Goal: Task Accomplishment & Management: Manage account settings

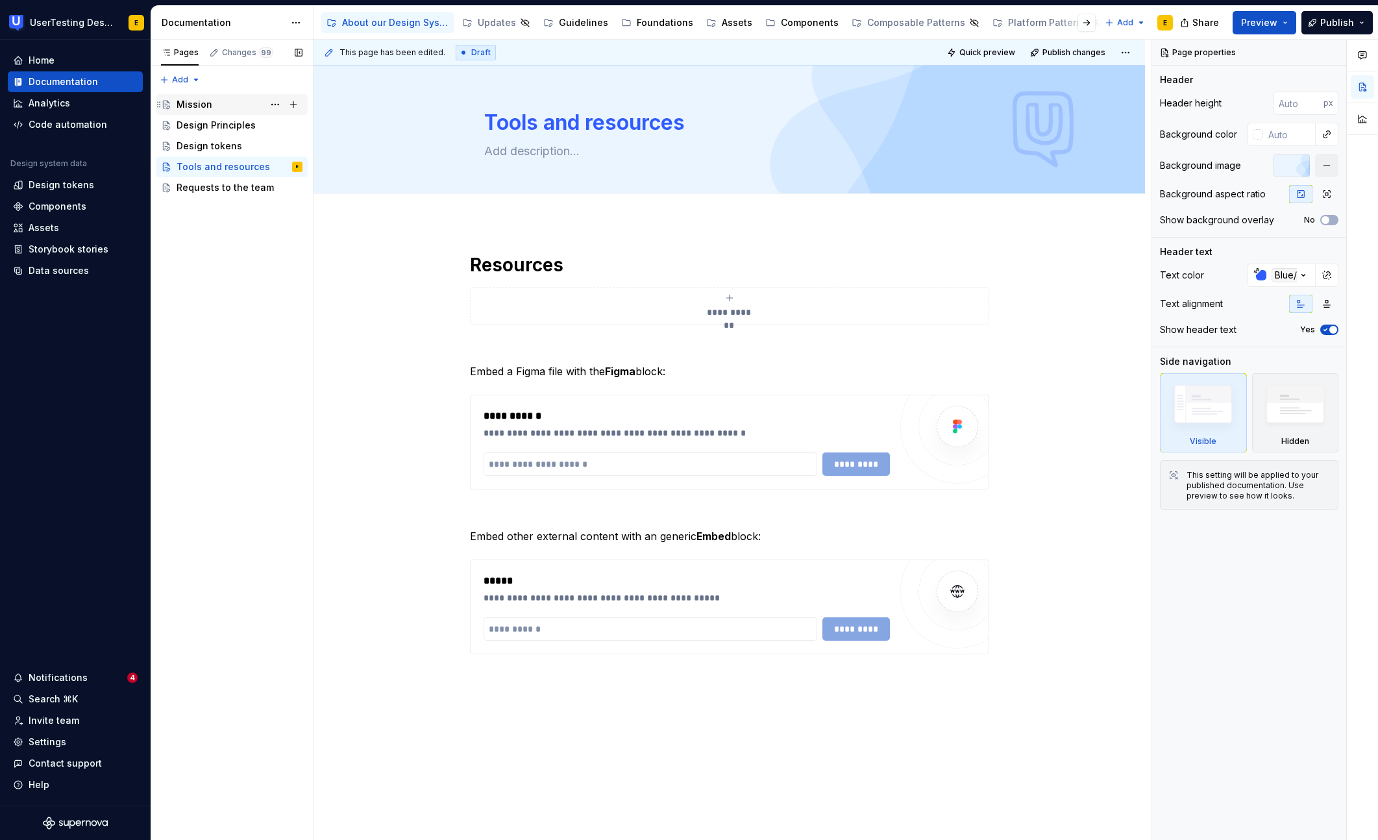
click at [186, 103] on div "Mission" at bounding box center [195, 104] width 36 height 13
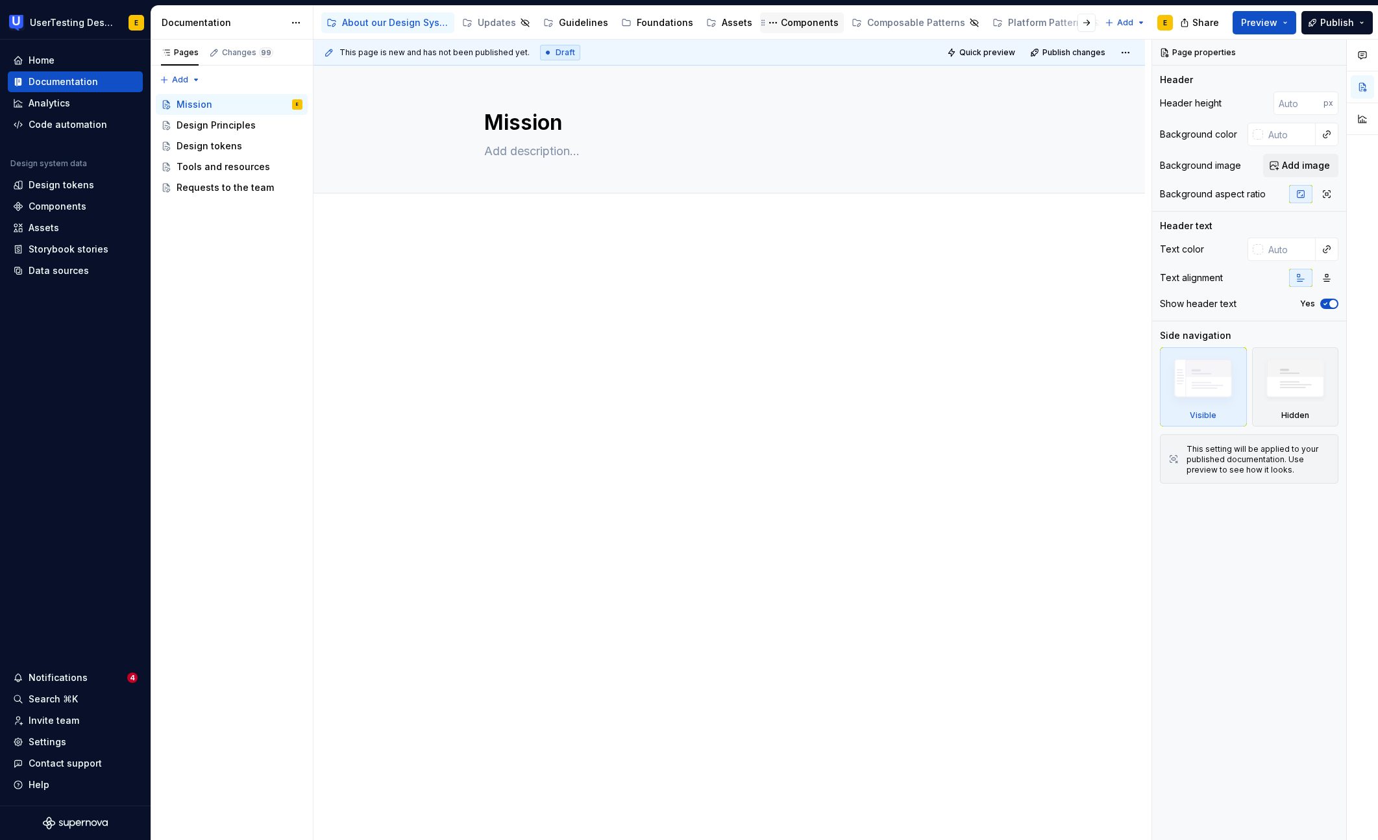
click at [804, 29] on div "Components" at bounding box center [810, 22] width 58 height 13
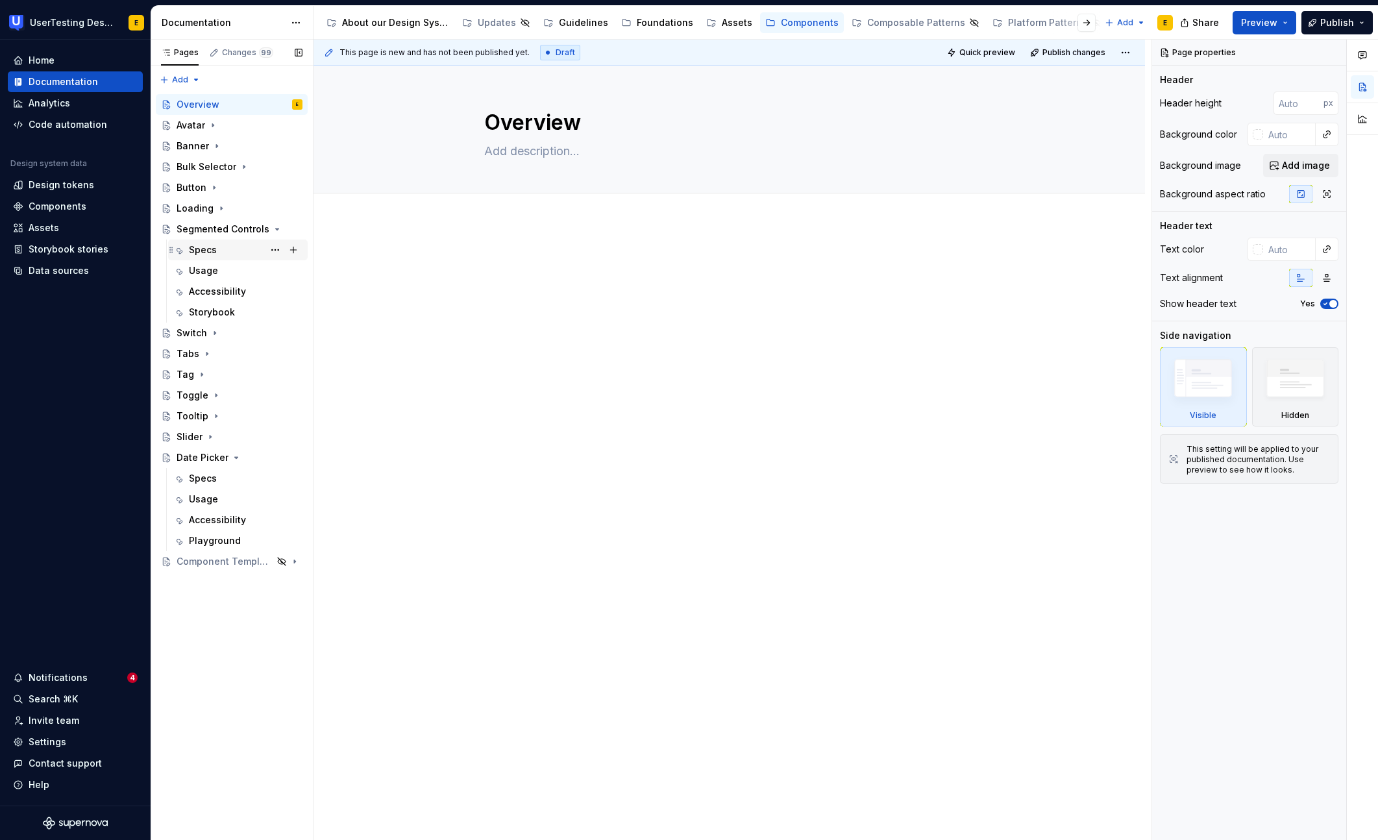
click at [204, 250] on div "Specs" at bounding box center [203, 249] width 28 height 13
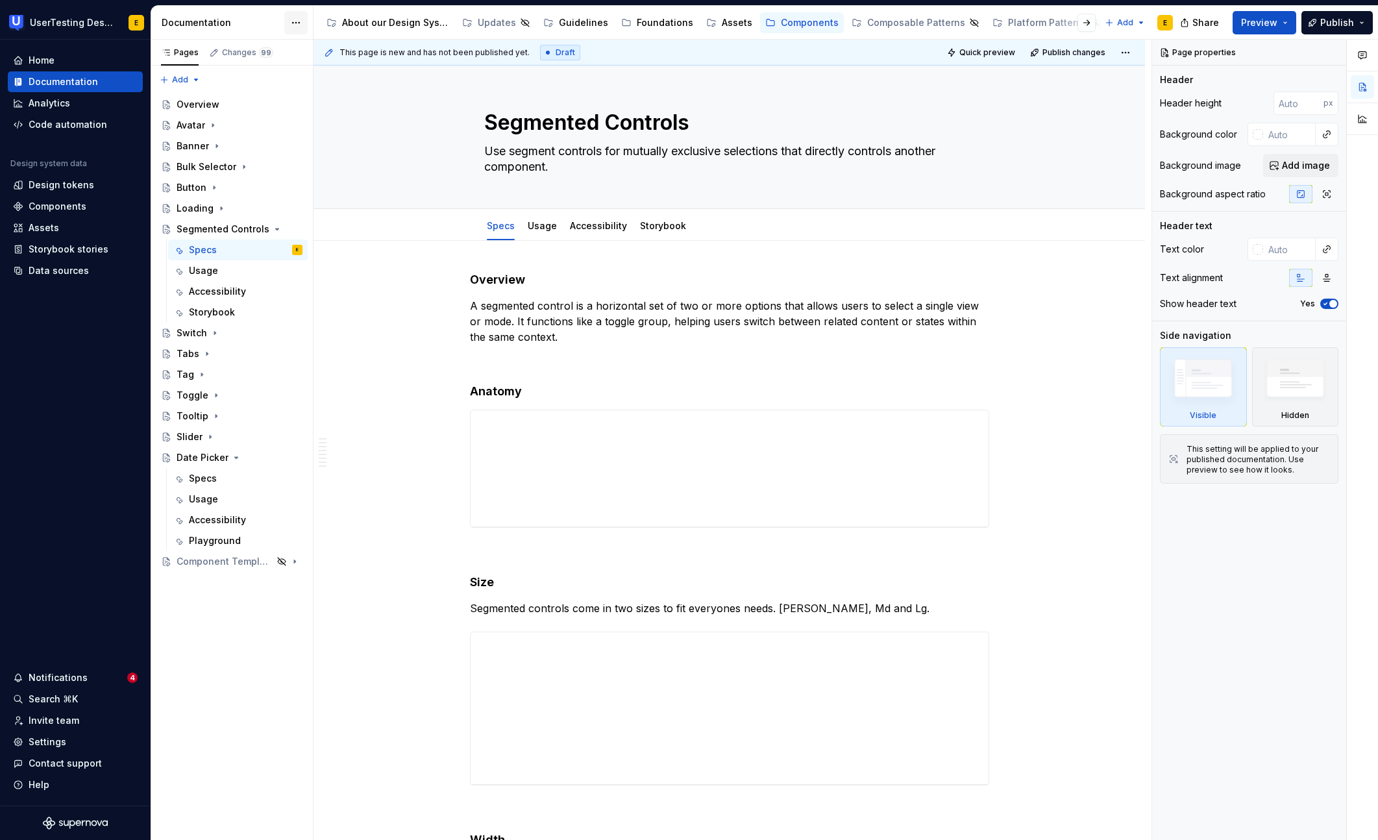
click at [301, 24] on html "UserTesting Design System E Home Documentation Analytics Code automation Design…" at bounding box center [689, 420] width 1378 height 840
click at [348, 133] on div "Documentation settings" at bounding box center [369, 135] width 123 height 13
type textarea "*"
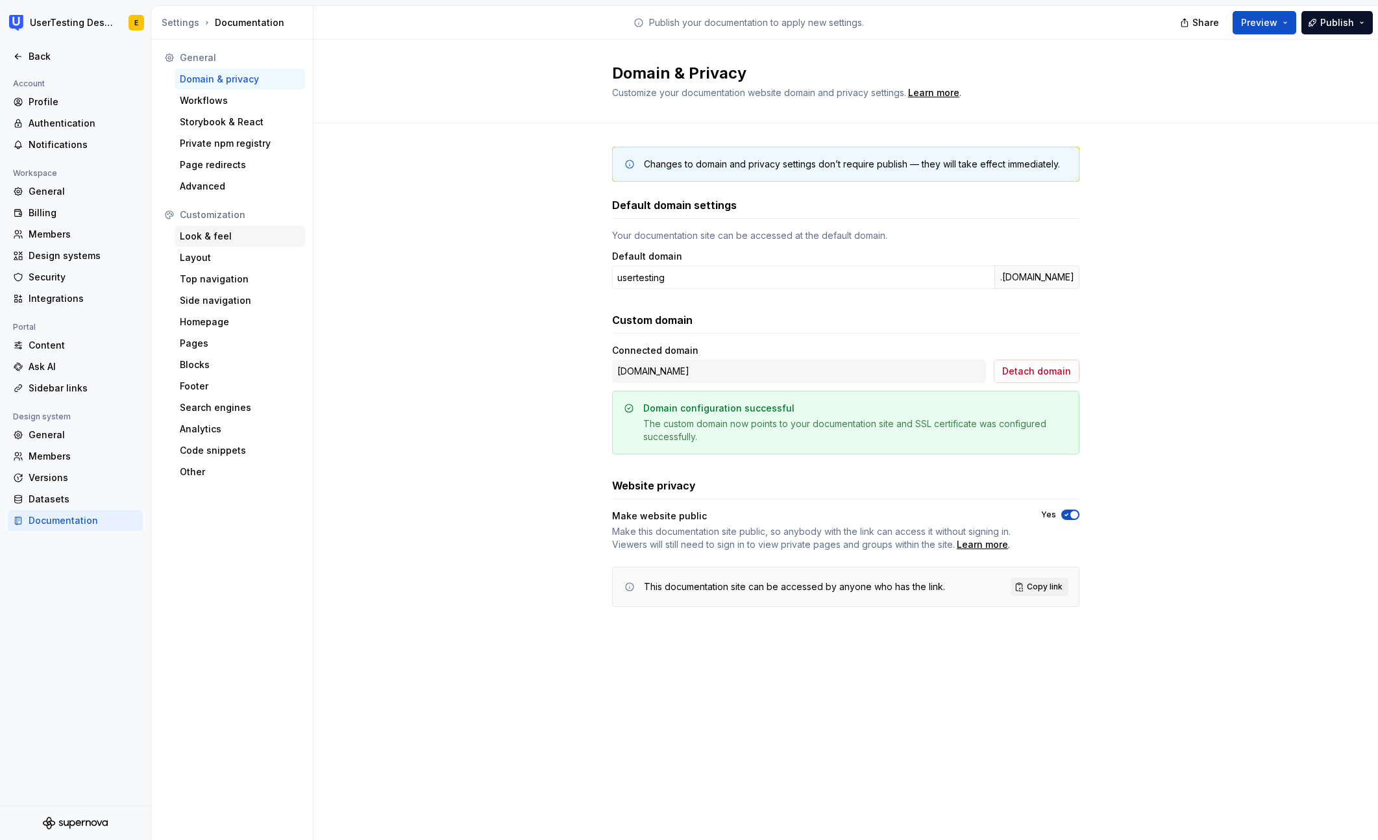
click at [221, 242] on div "Look & feel" at bounding box center [240, 236] width 120 height 13
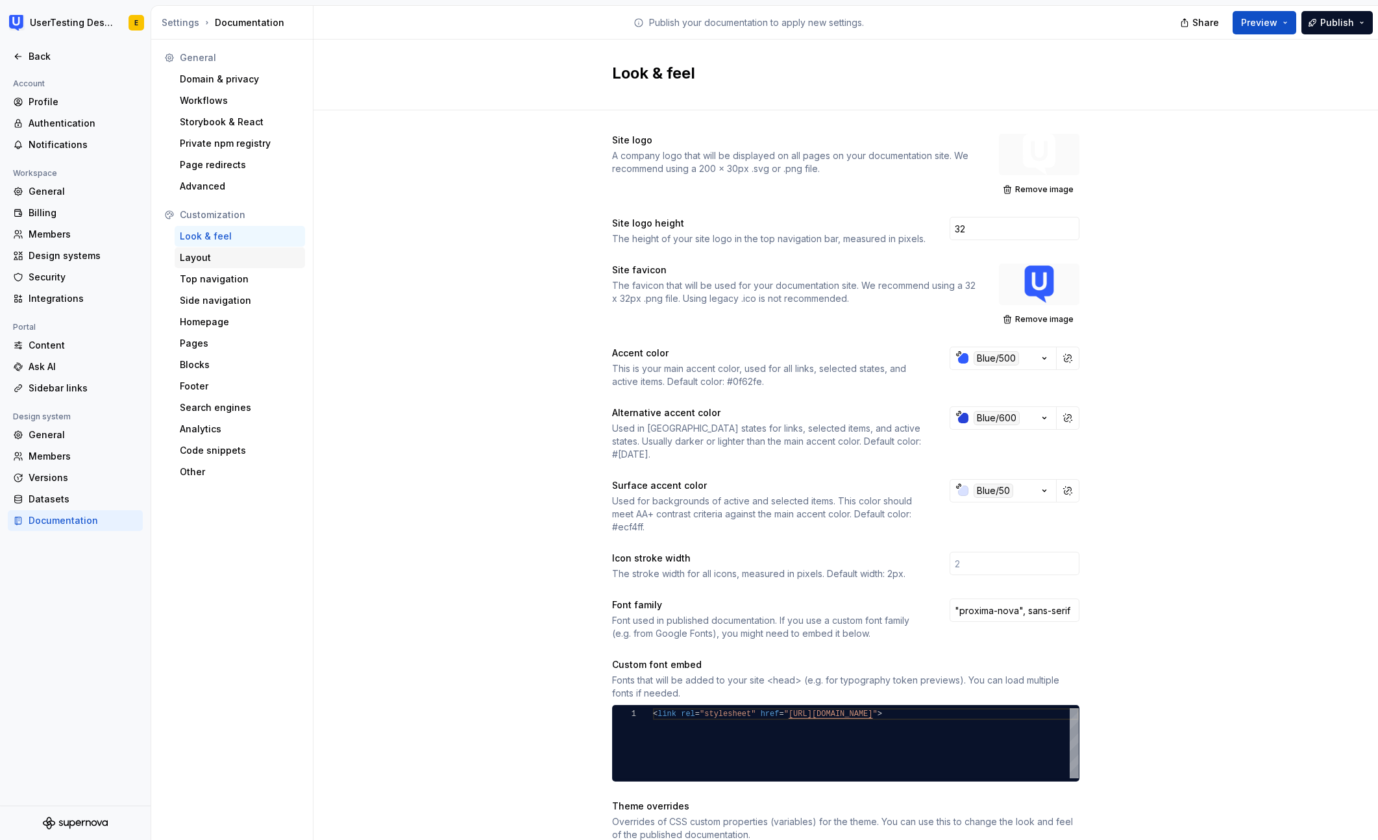
click at [220, 262] on div "Layout" at bounding box center [240, 257] width 120 height 13
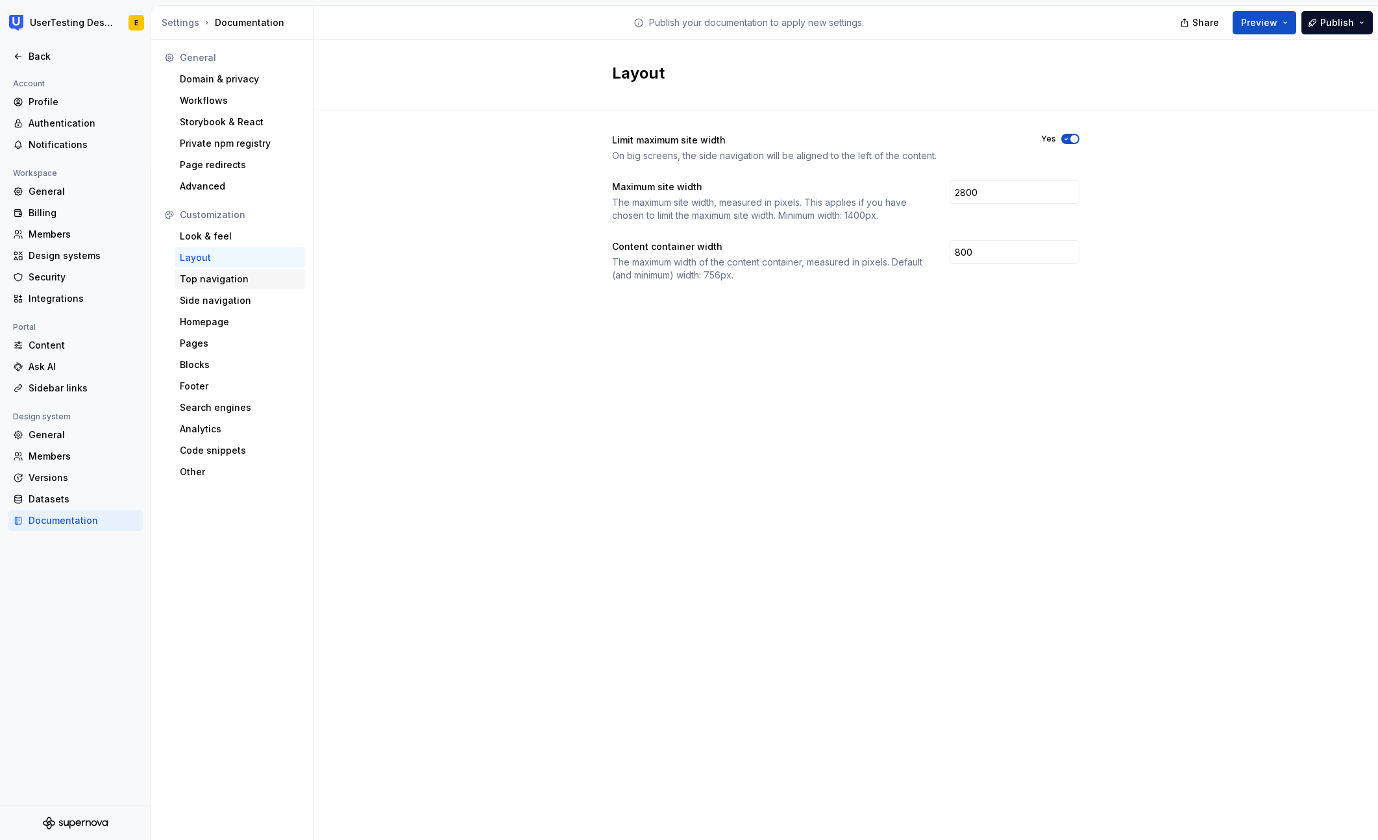
click at [224, 280] on div "Top navigation" at bounding box center [240, 279] width 120 height 13
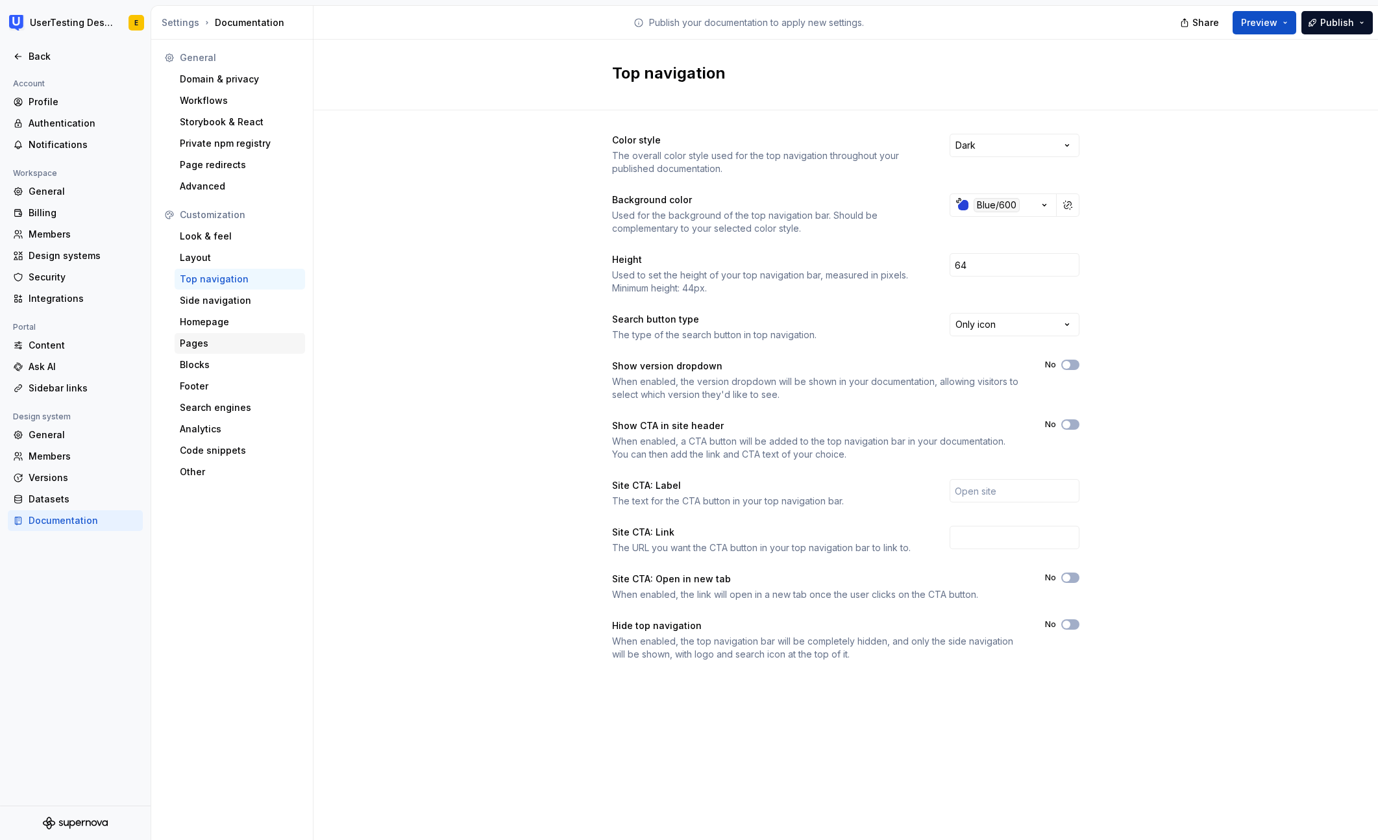
click at [214, 347] on div "Pages" at bounding box center [240, 343] width 120 height 13
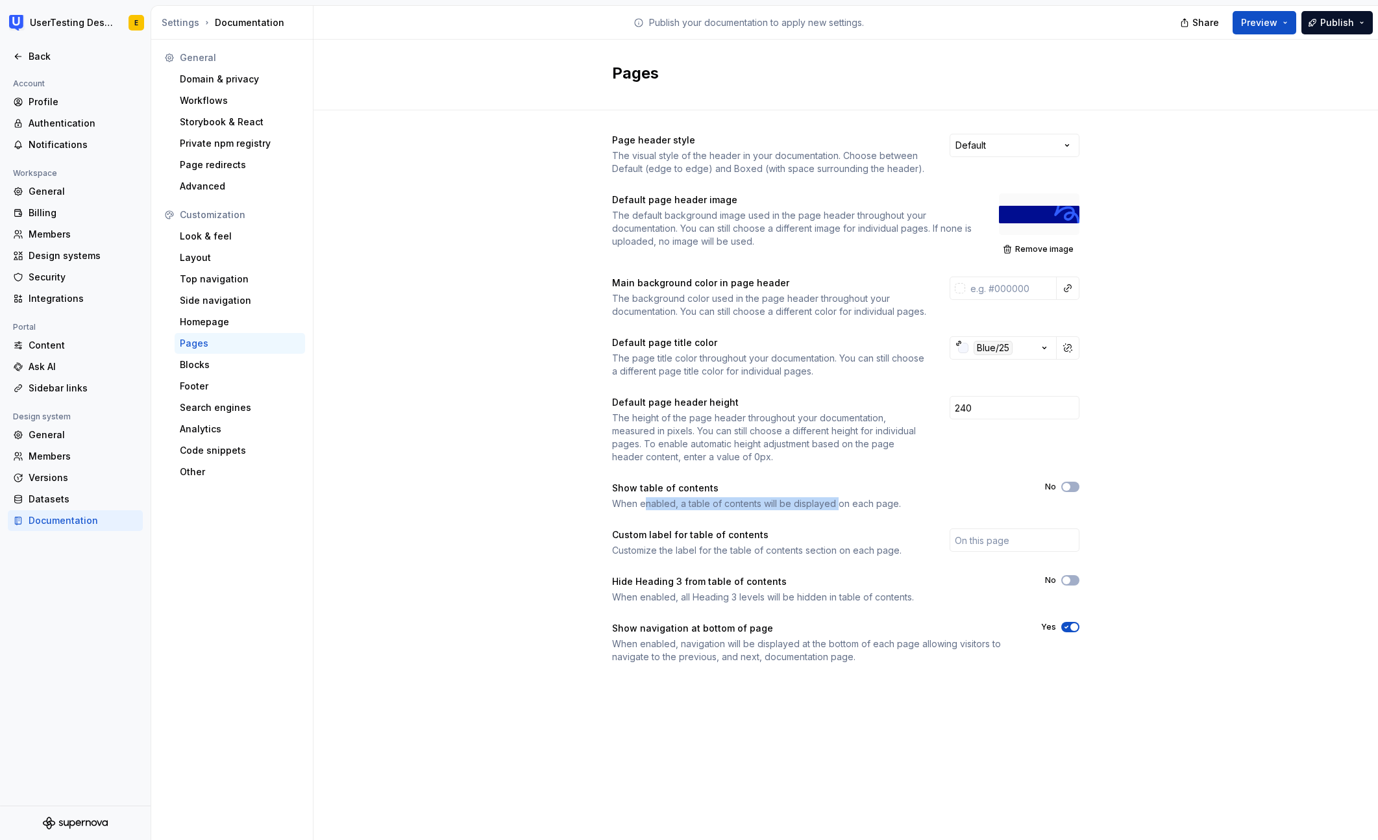
drag, startPoint x: 650, startPoint y: 515, endPoint x: 835, endPoint y: 523, distance: 184.5
click at [835, 510] on div "When enabled, a table of contents will be displayed on each page." at bounding box center [817, 503] width 410 height 13
drag, startPoint x: 894, startPoint y: 519, endPoint x: 749, endPoint y: 526, distance: 144.9
click at [787, 510] on div "When enabled, a table of contents will be displayed on each page." at bounding box center [817, 503] width 410 height 13
drag, startPoint x: 691, startPoint y: 549, endPoint x: 728, endPoint y: 551, distance: 37.7
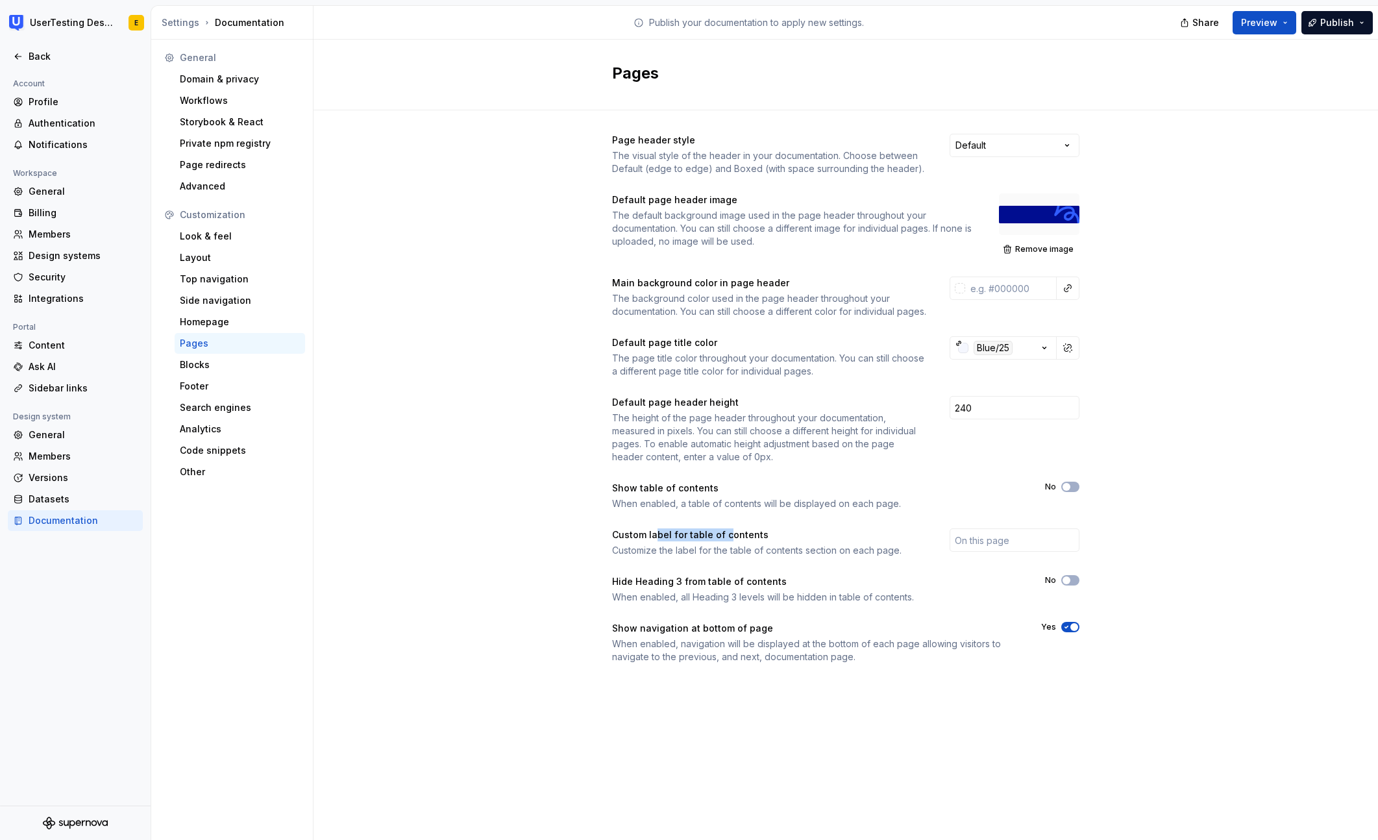
click at [728, 541] on div "Custom label for table of contents" at bounding box center [769, 534] width 314 height 13
click at [1068, 584] on span "button" at bounding box center [1067, 580] width 8 height 8
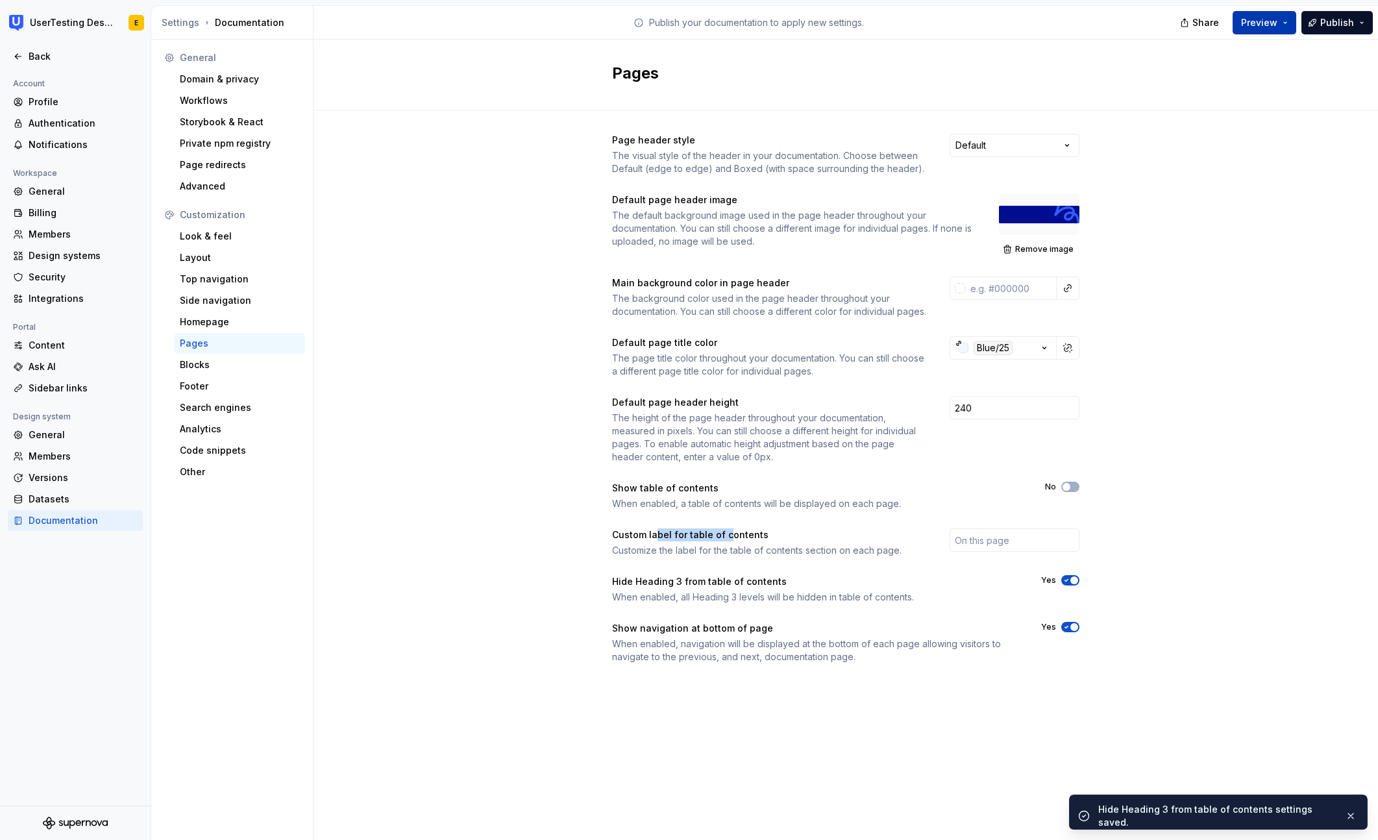
click at [1272, 25] on span "Preview" at bounding box center [1259, 22] width 36 height 13
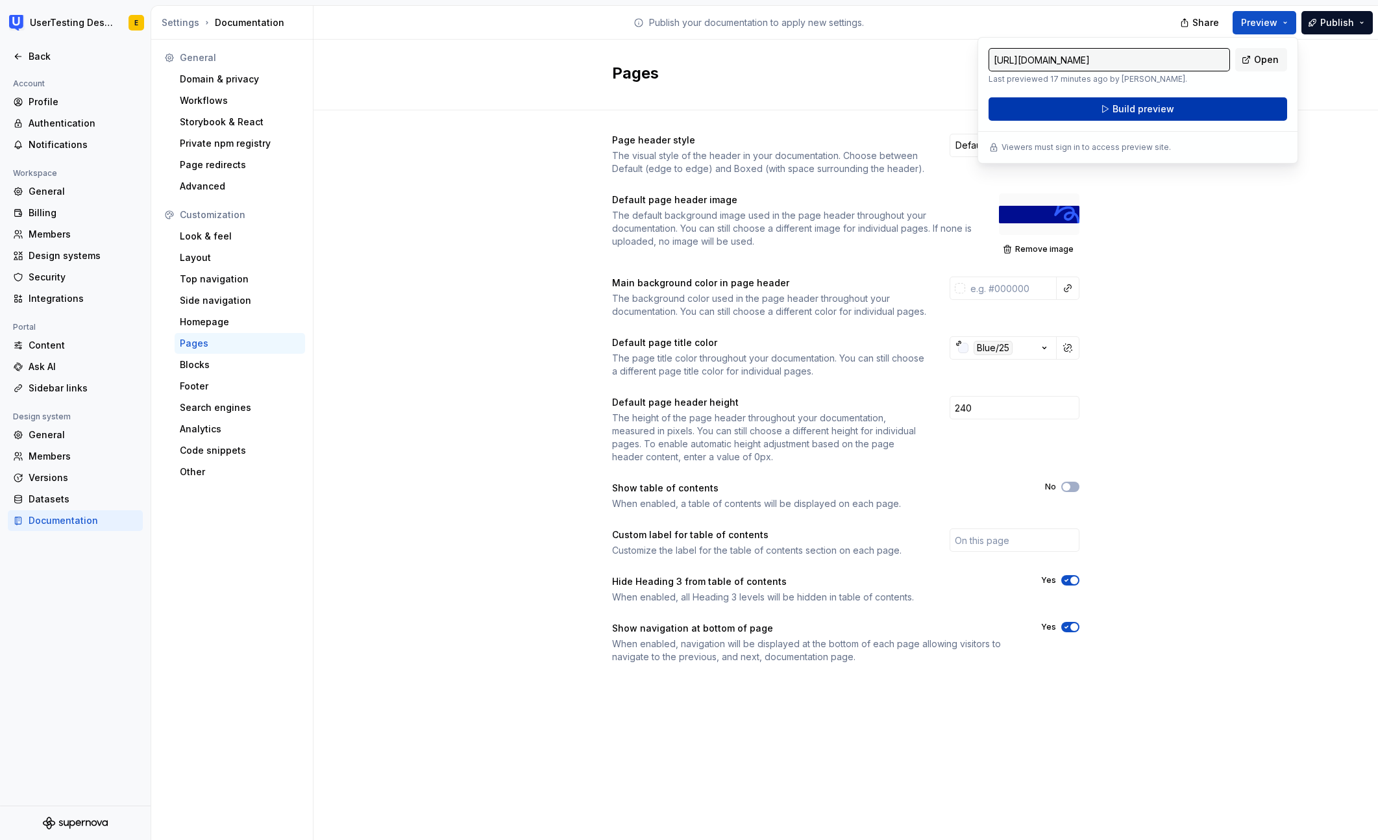
click at [1177, 113] on button "Build preview" at bounding box center [1138, 108] width 299 height 23
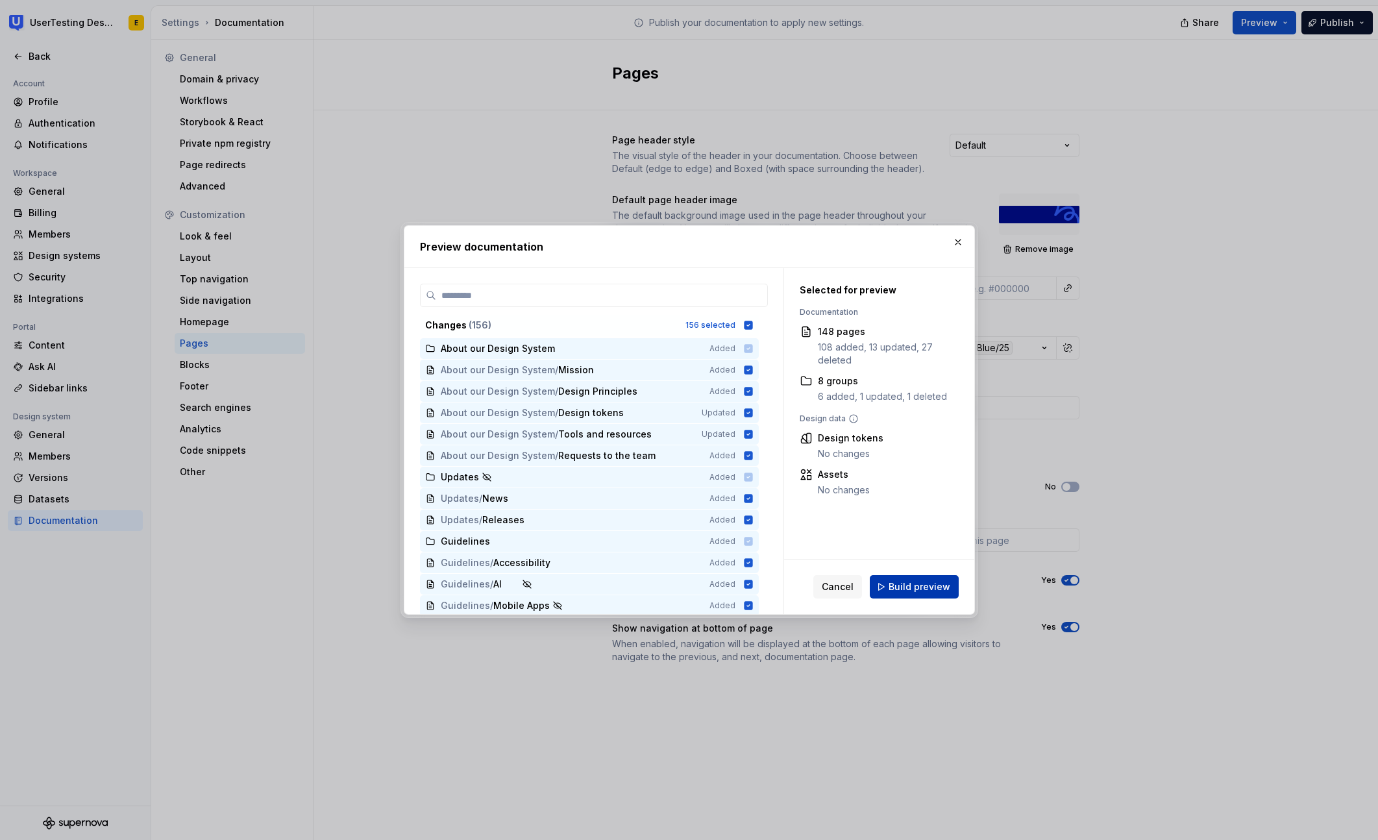
click at [922, 589] on span "Build preview" at bounding box center [920, 586] width 62 height 13
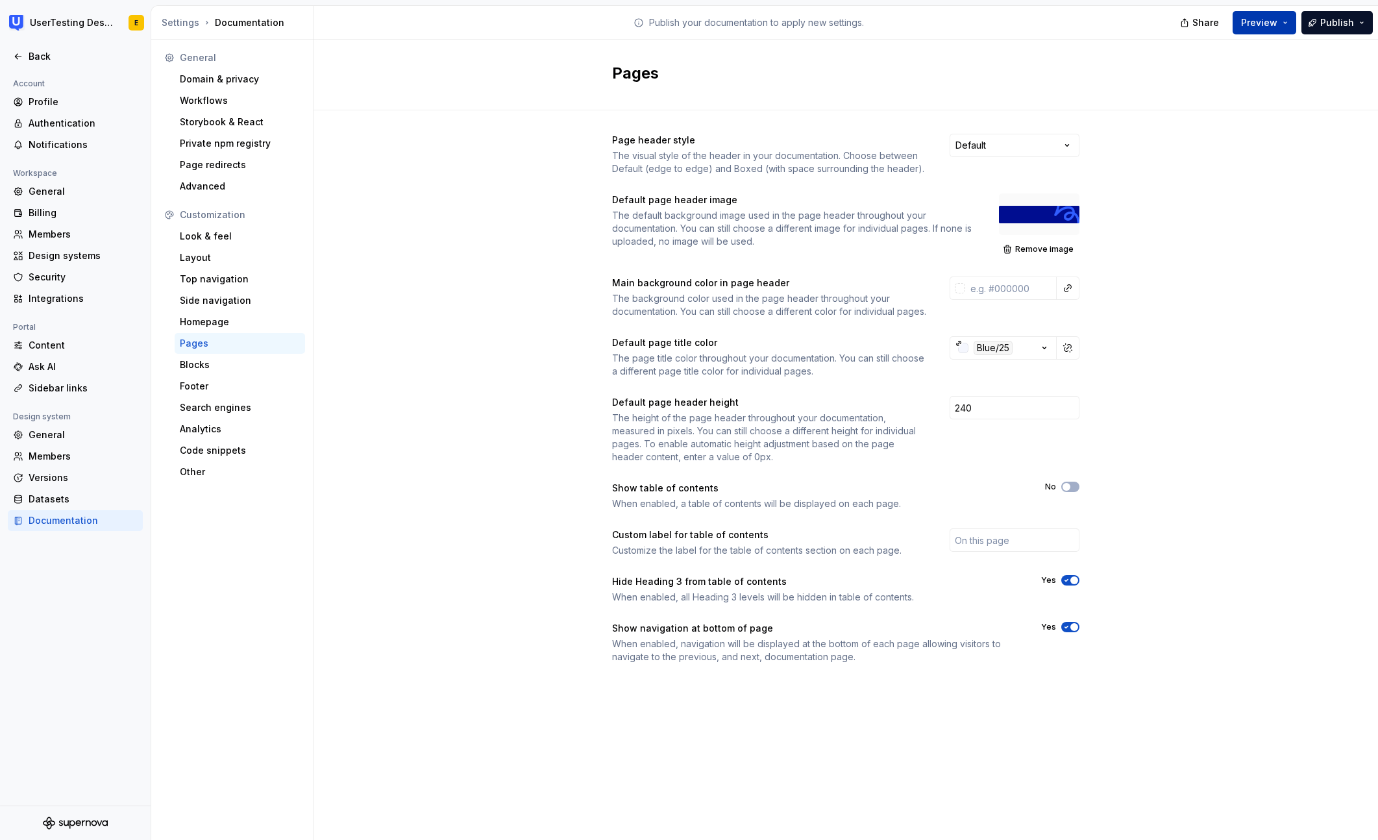
click at [1274, 25] on span "Preview" at bounding box center [1259, 22] width 36 height 13
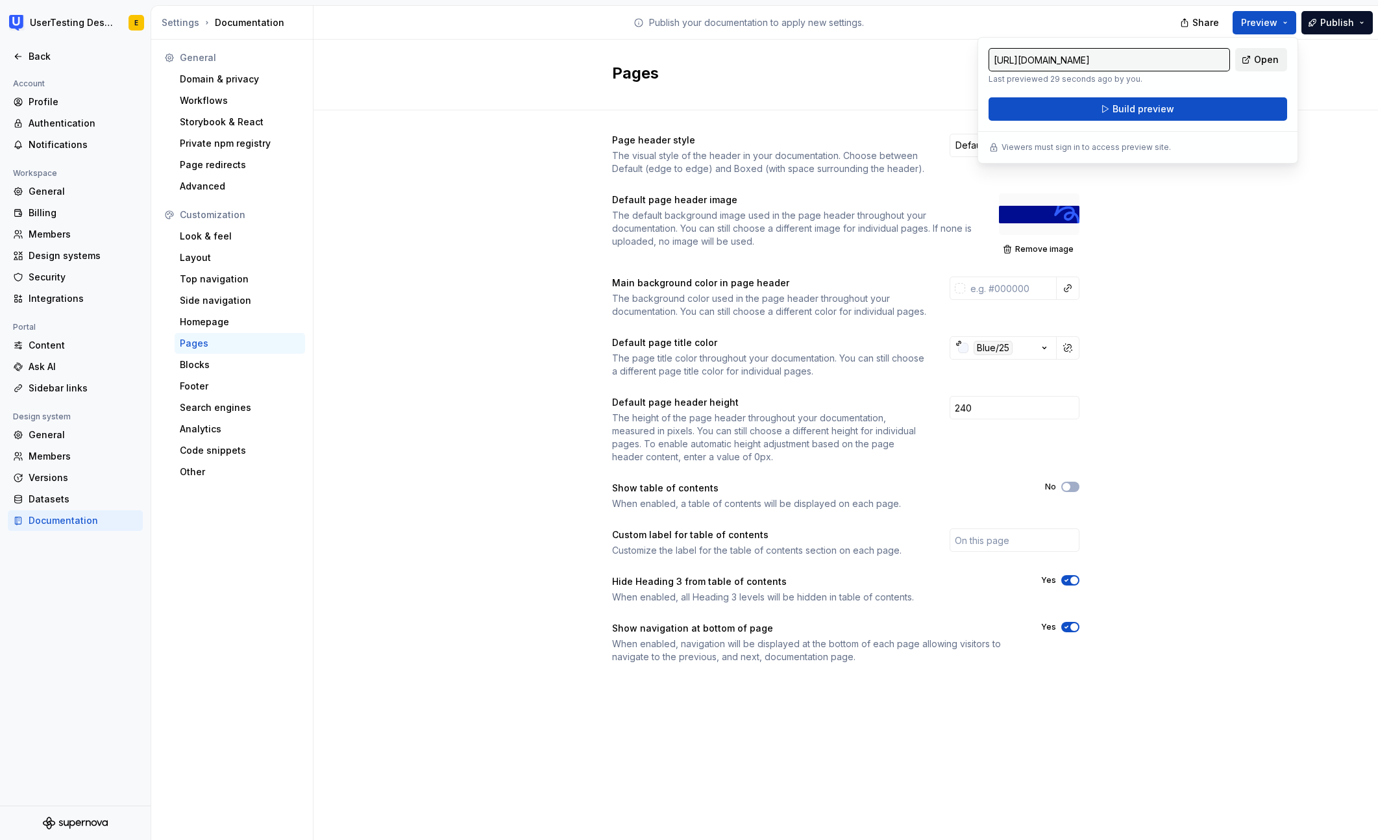
click at [1269, 66] on span "Open" at bounding box center [1266, 59] width 25 height 13
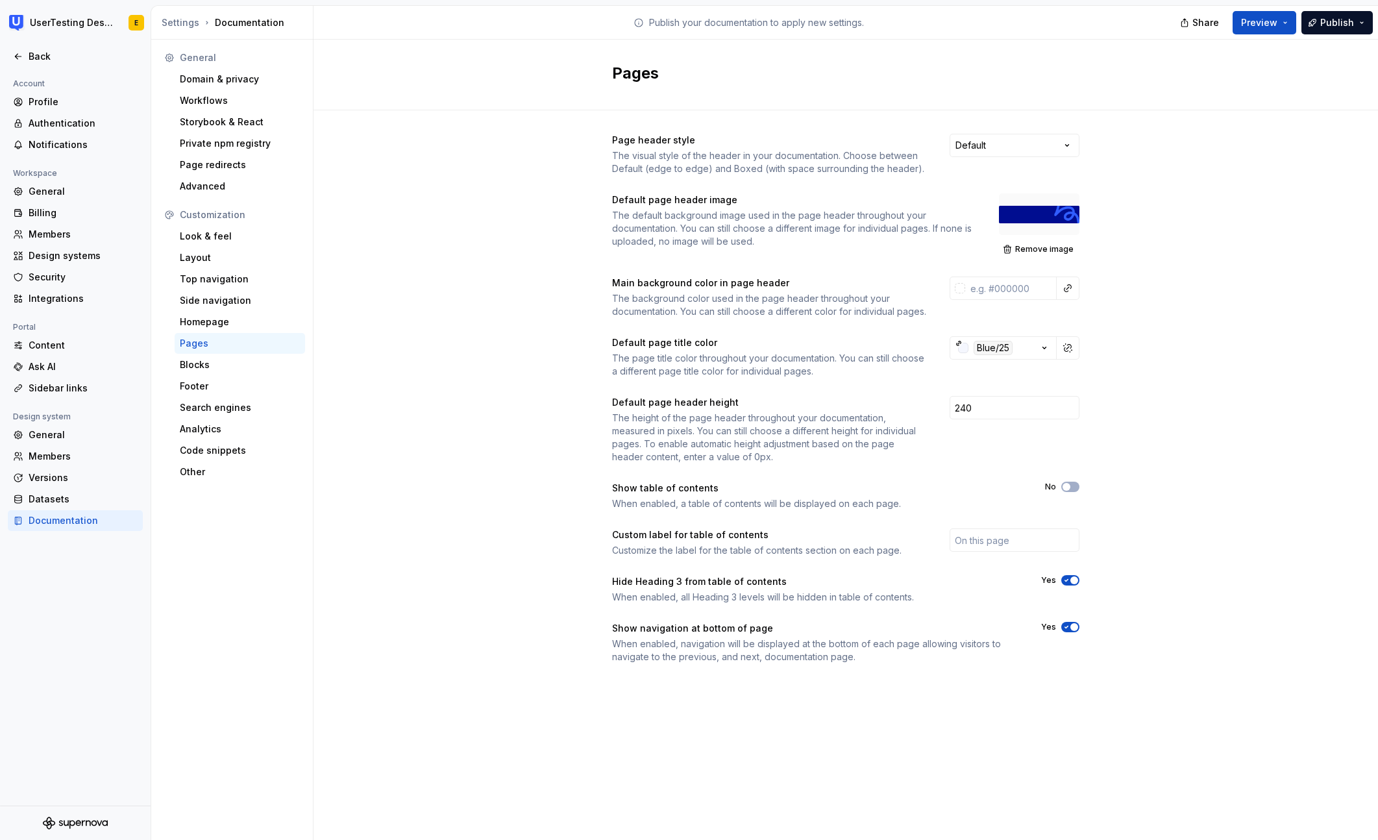
click at [1071, 584] on span "button" at bounding box center [1075, 580] width 8 height 8
click at [218, 365] on div "Blocks" at bounding box center [240, 364] width 120 height 13
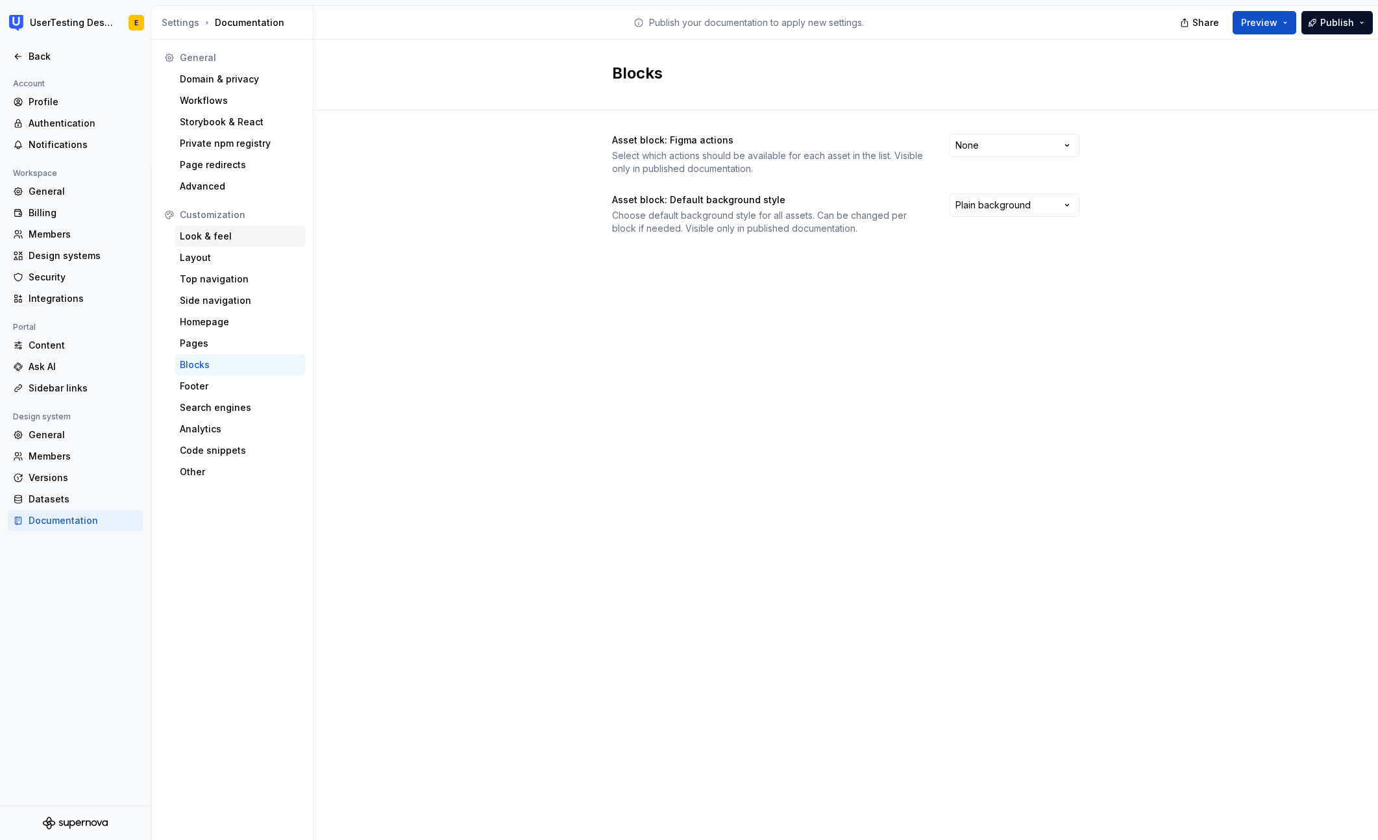
click at [214, 240] on div "Look & feel" at bounding box center [240, 236] width 120 height 13
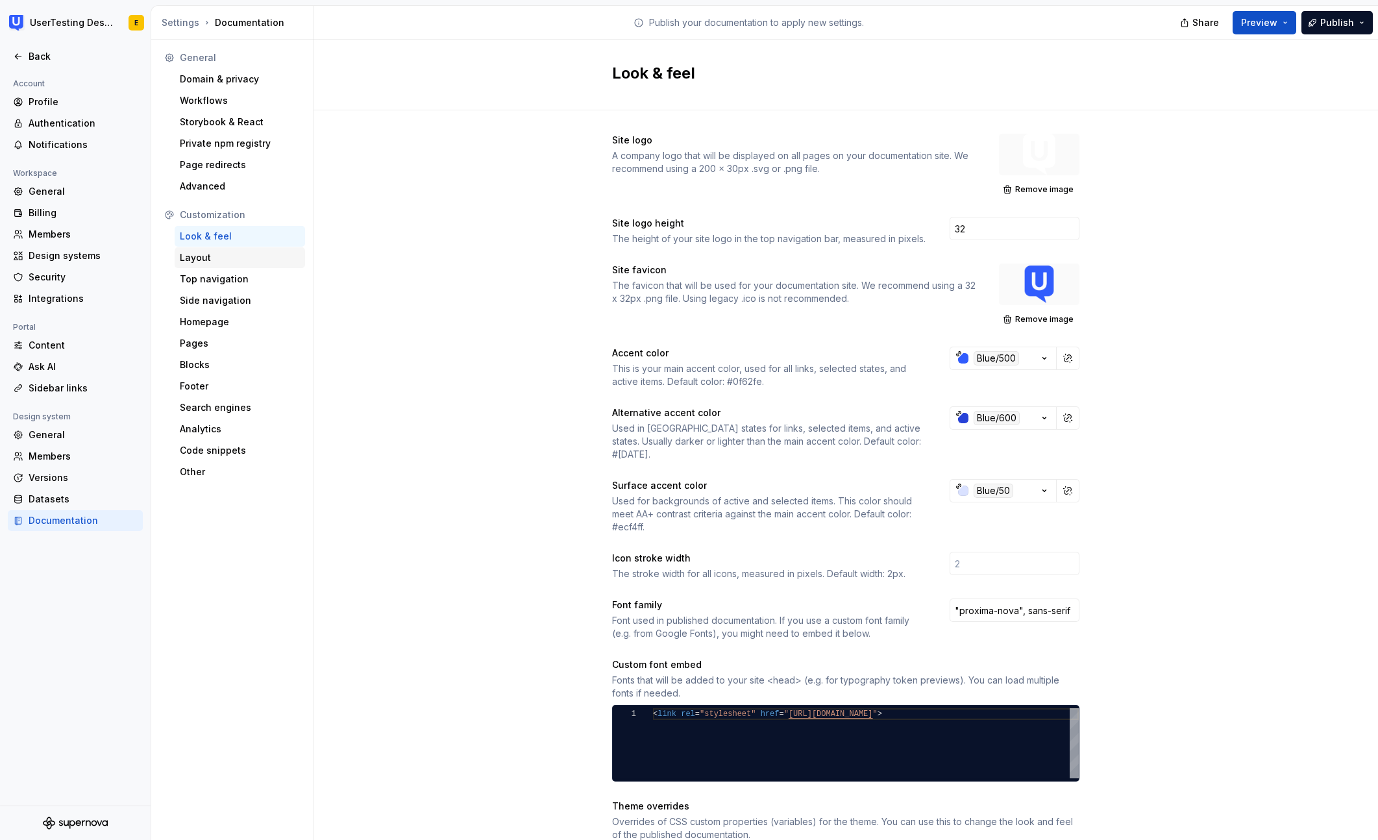
click at [214, 260] on div "Layout" at bounding box center [240, 257] width 120 height 13
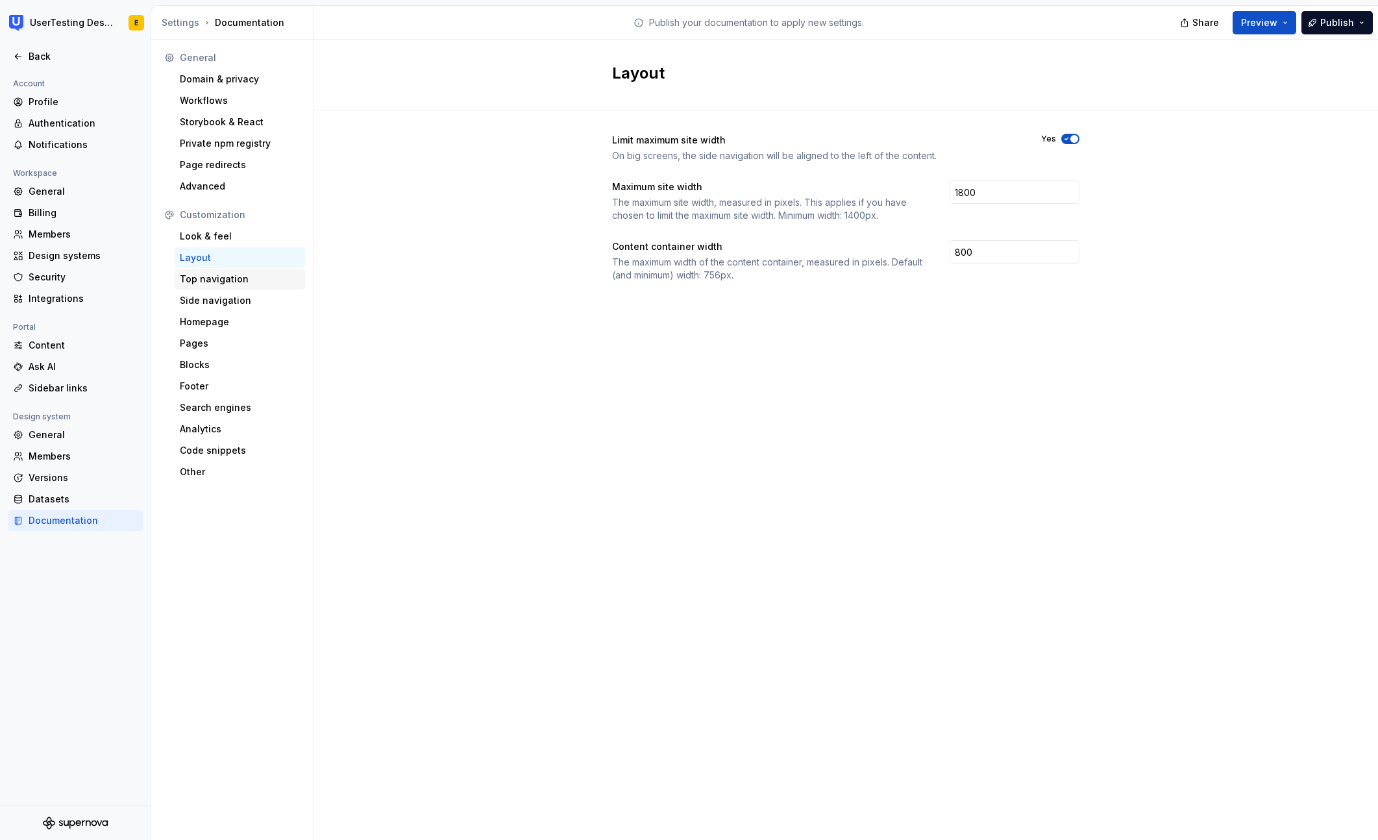
click at [217, 284] on div "Top navigation" at bounding box center [240, 279] width 120 height 13
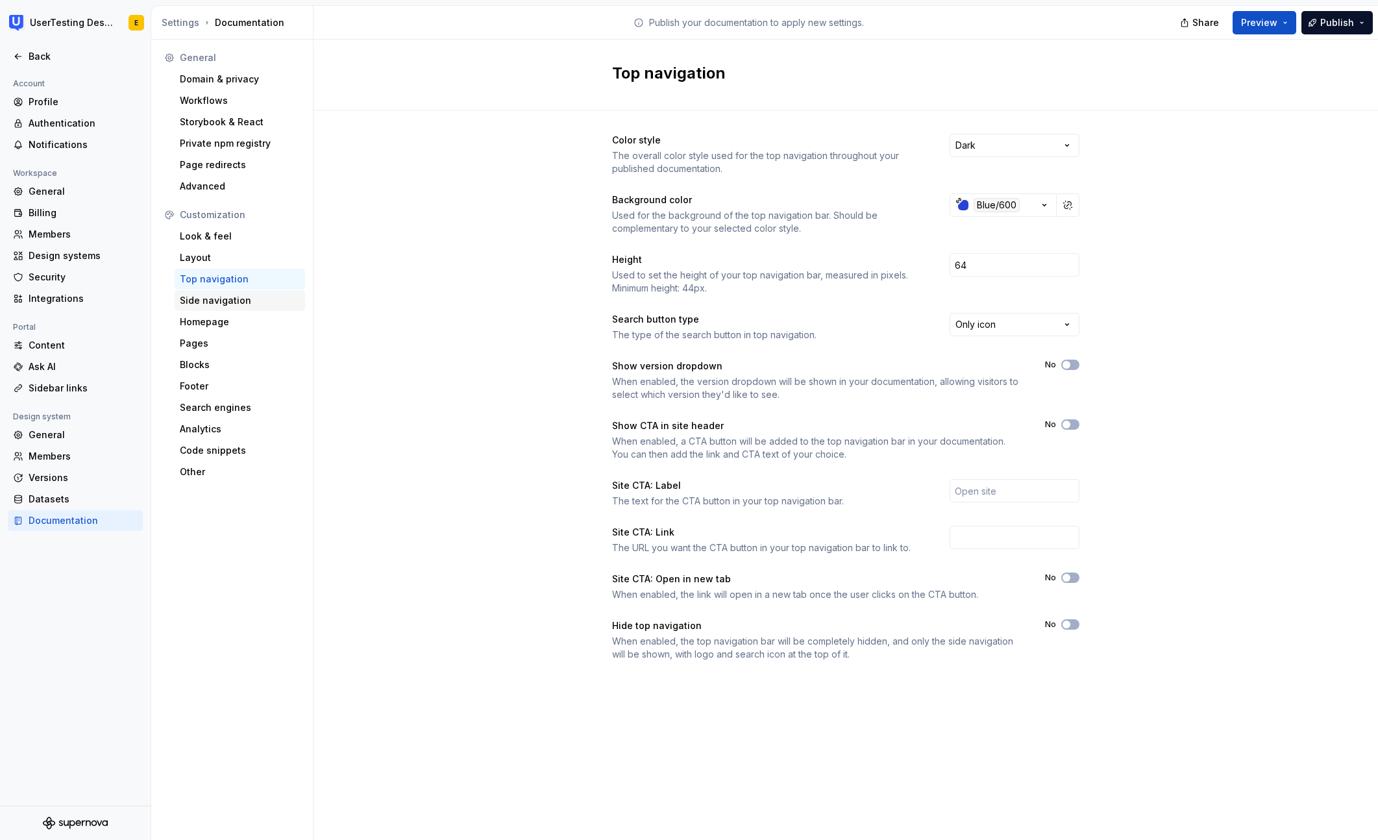
click at [219, 297] on div "Side navigation" at bounding box center [240, 300] width 120 height 13
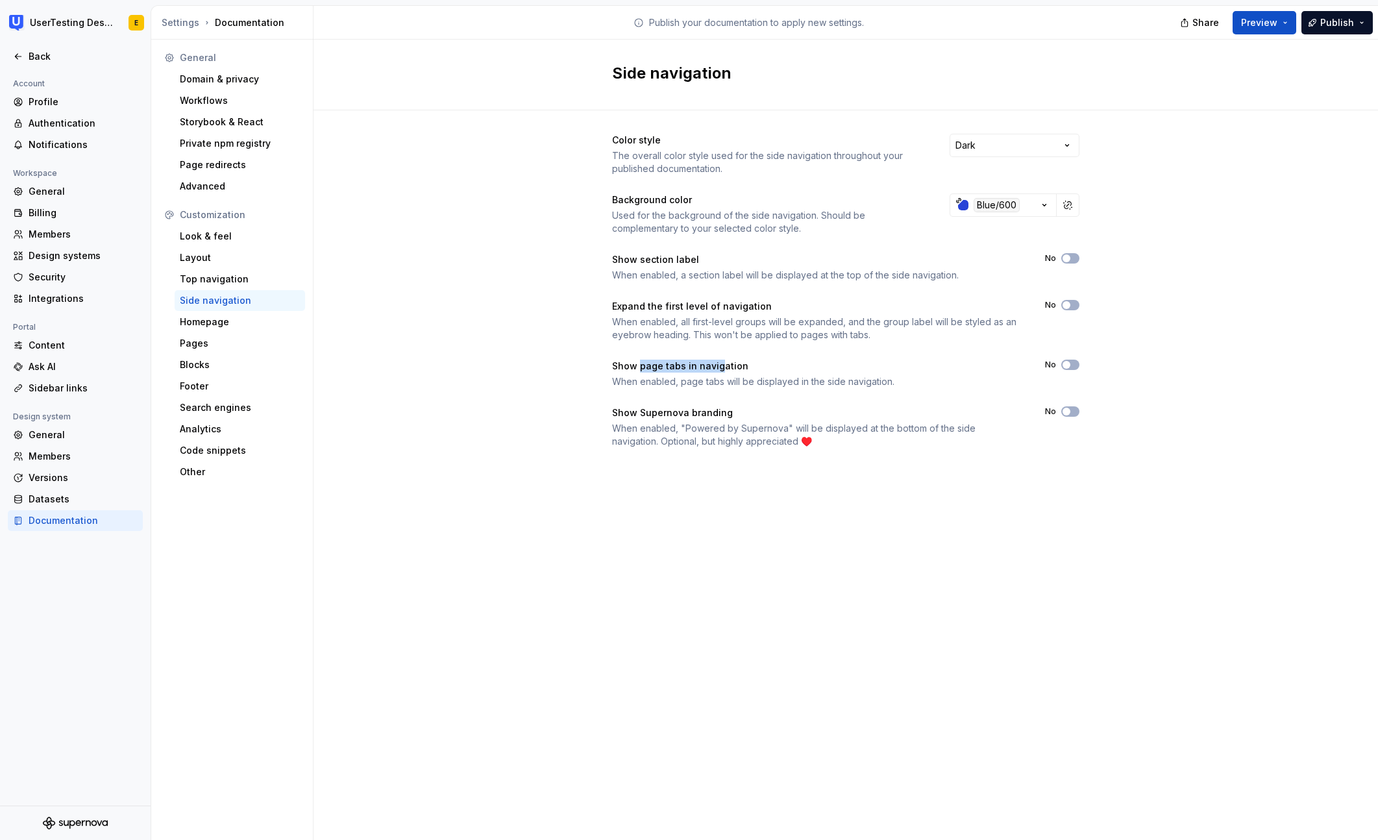
drag, startPoint x: 640, startPoint y: 367, endPoint x: 720, endPoint y: 369, distance: 79.9
click at [720, 369] on div "Show page tabs in navigation" at bounding box center [817, 366] width 410 height 13
click at [1067, 364] on span "button" at bounding box center [1067, 365] width 8 height 8
click at [1071, 364] on span "button" at bounding box center [1075, 365] width 8 height 8
click at [217, 263] on div "Layout" at bounding box center [240, 257] width 120 height 13
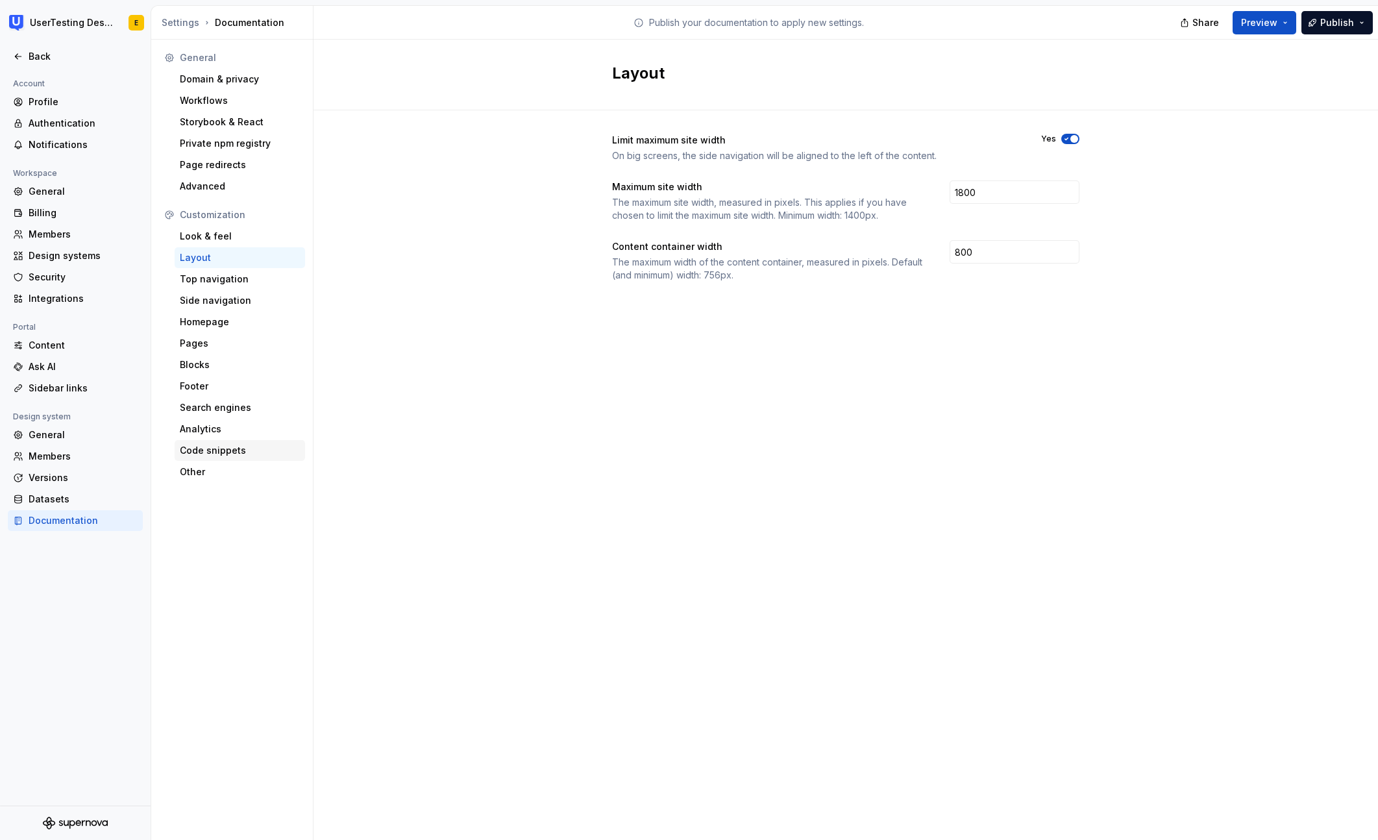
click at [220, 449] on div "Code snippets" at bounding box center [240, 450] width 120 height 13
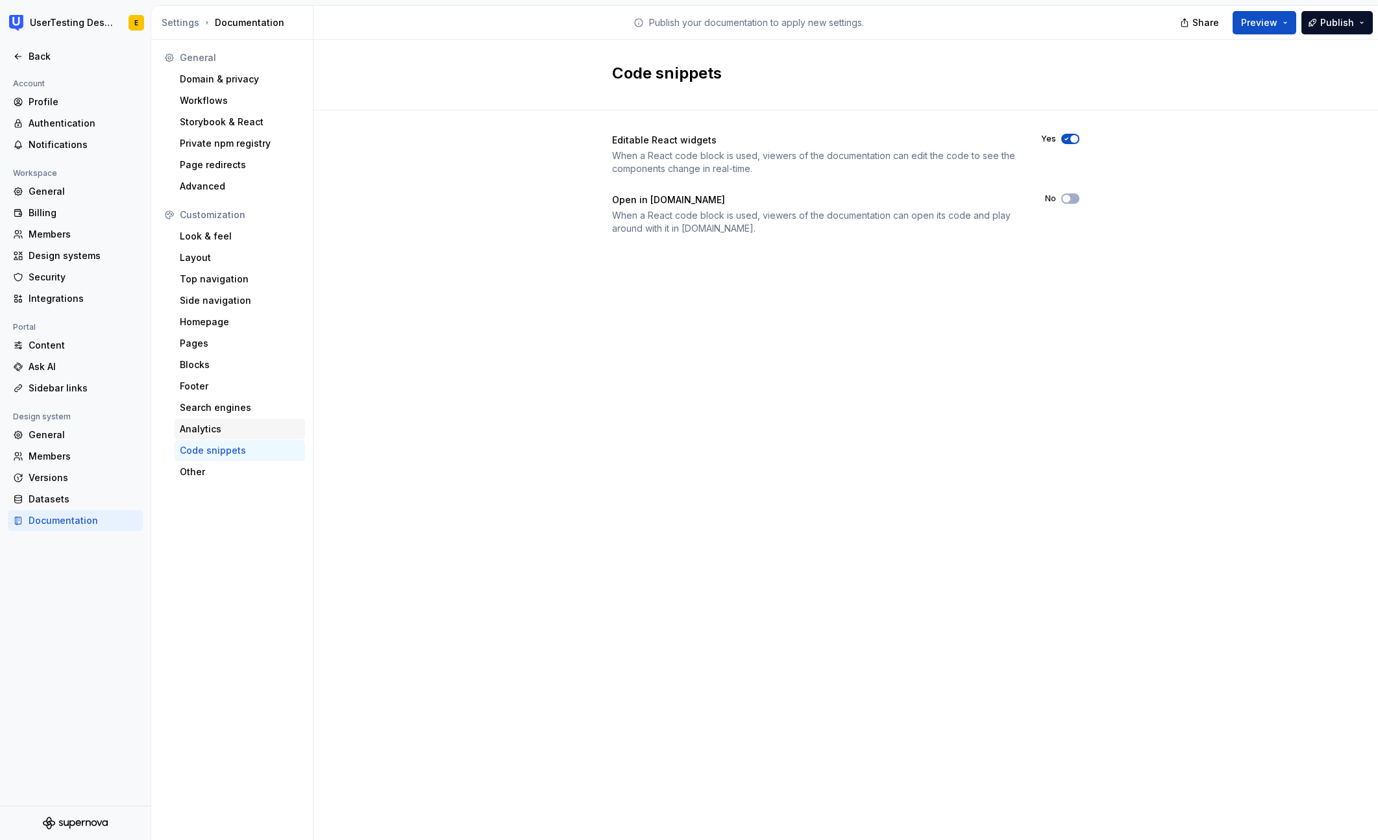
click at [223, 431] on div "Analytics" at bounding box center [240, 429] width 120 height 13
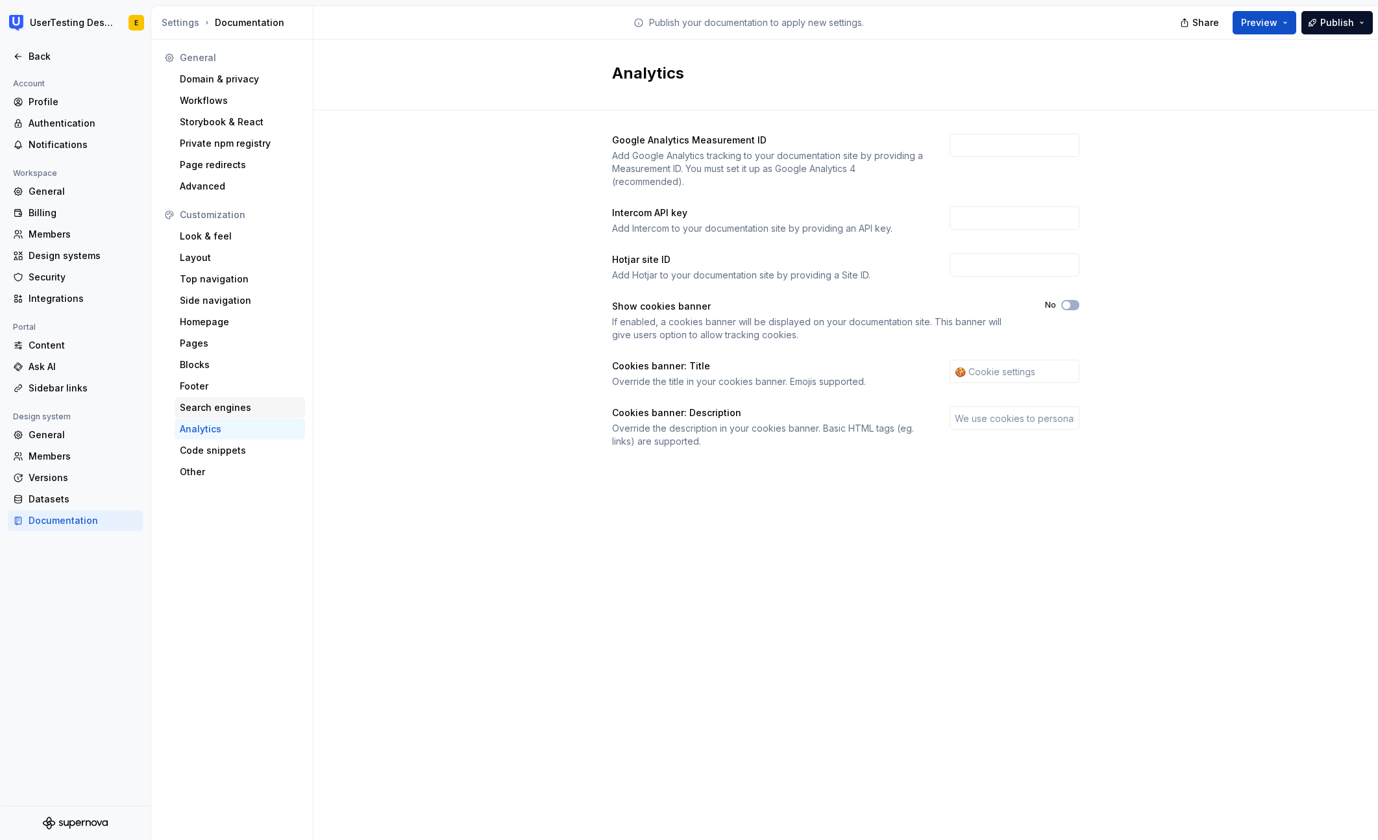
click at [225, 405] on div "Search engines" at bounding box center [240, 407] width 120 height 13
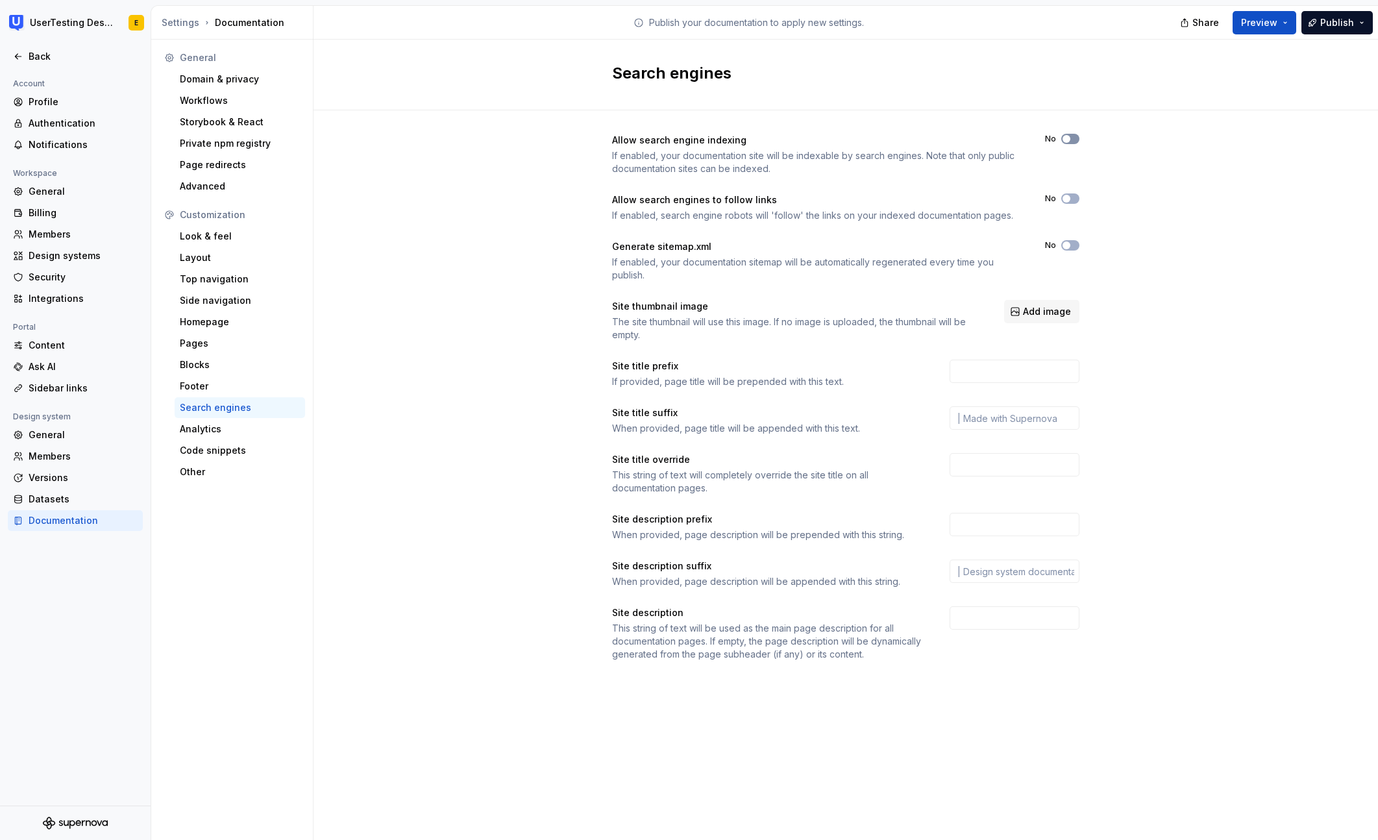
click at [1067, 138] on span "button" at bounding box center [1067, 139] width 8 height 8
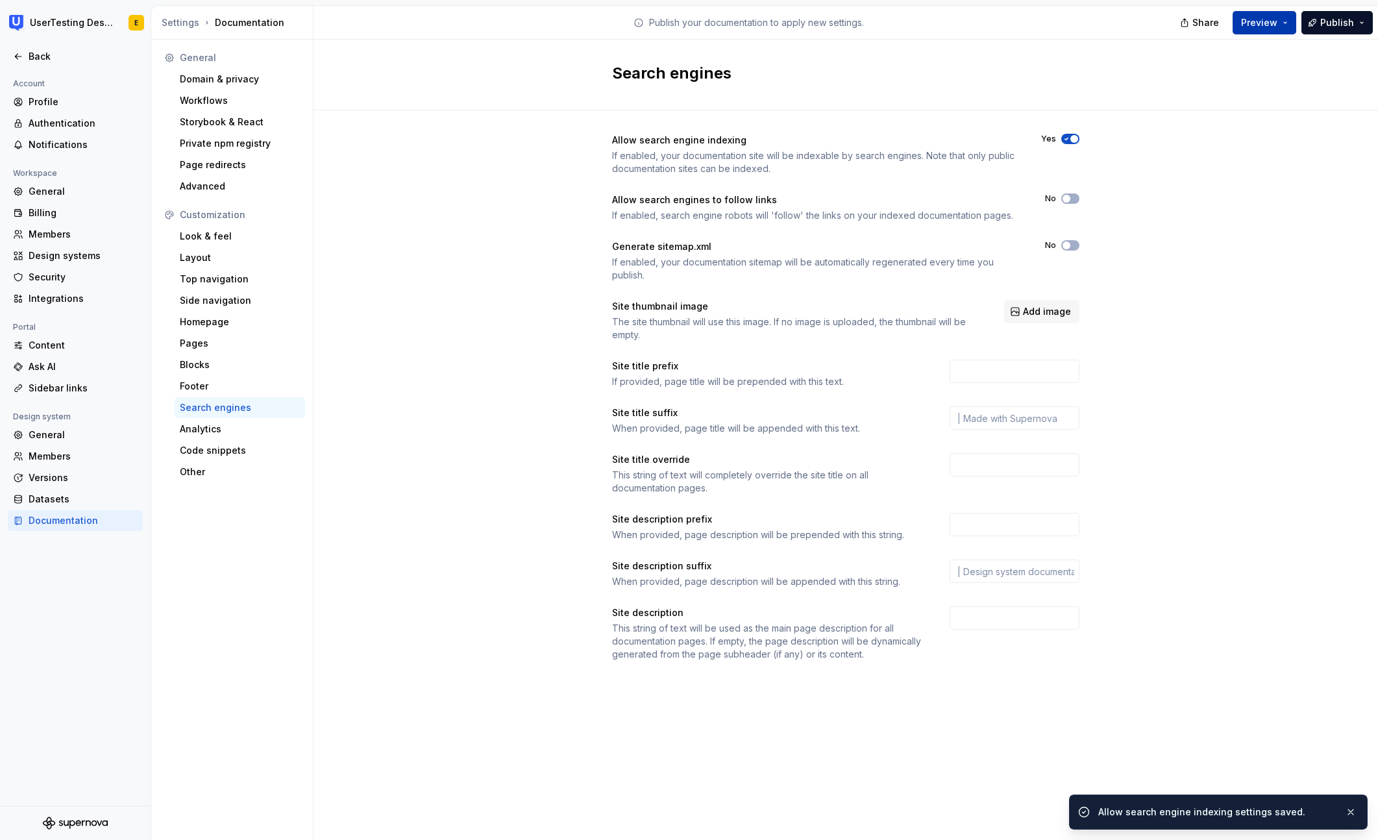
click at [1276, 19] on span "Preview" at bounding box center [1259, 22] width 36 height 13
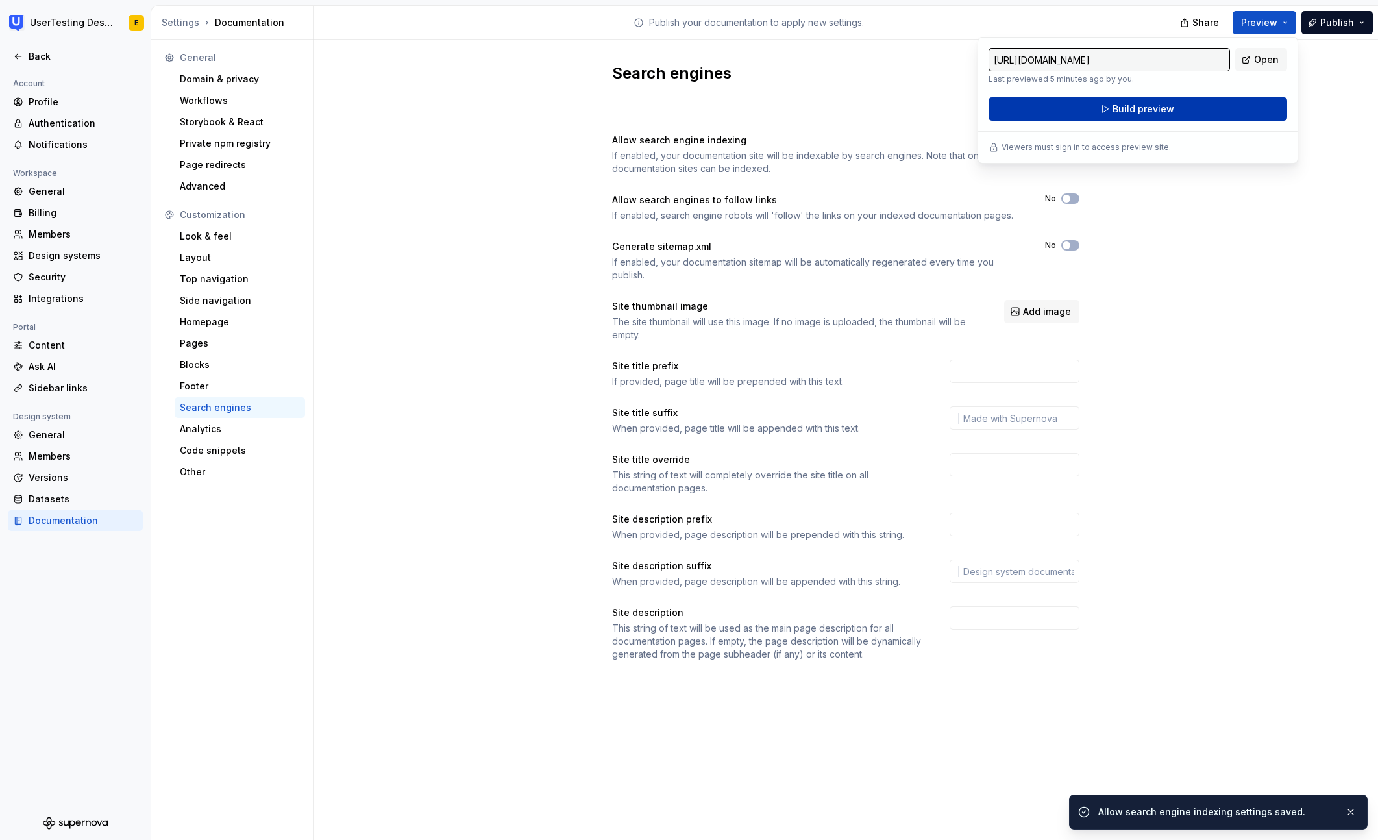
click at [1206, 106] on button "Build preview" at bounding box center [1138, 108] width 299 height 23
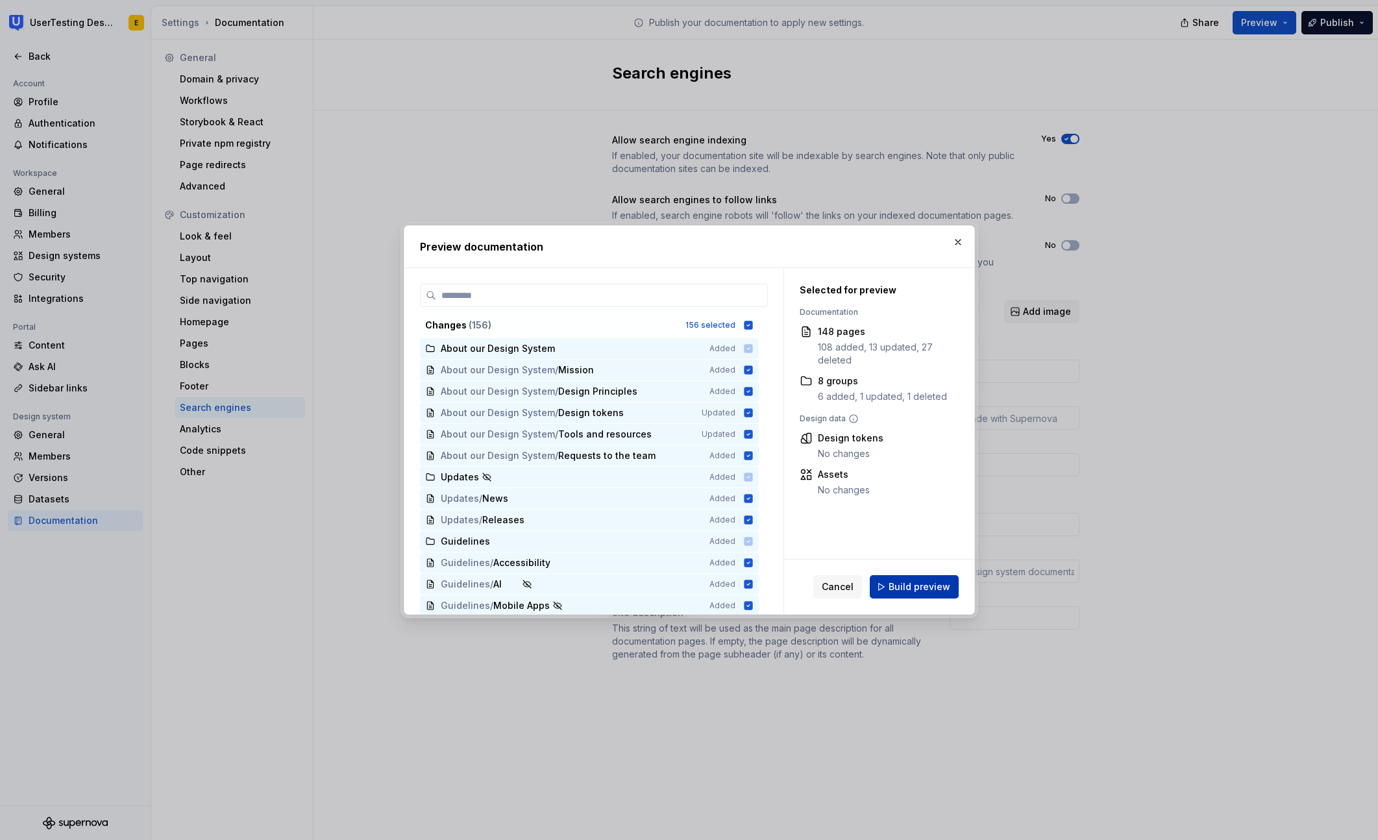
click at [953, 578] on button "Build preview" at bounding box center [914, 586] width 89 height 23
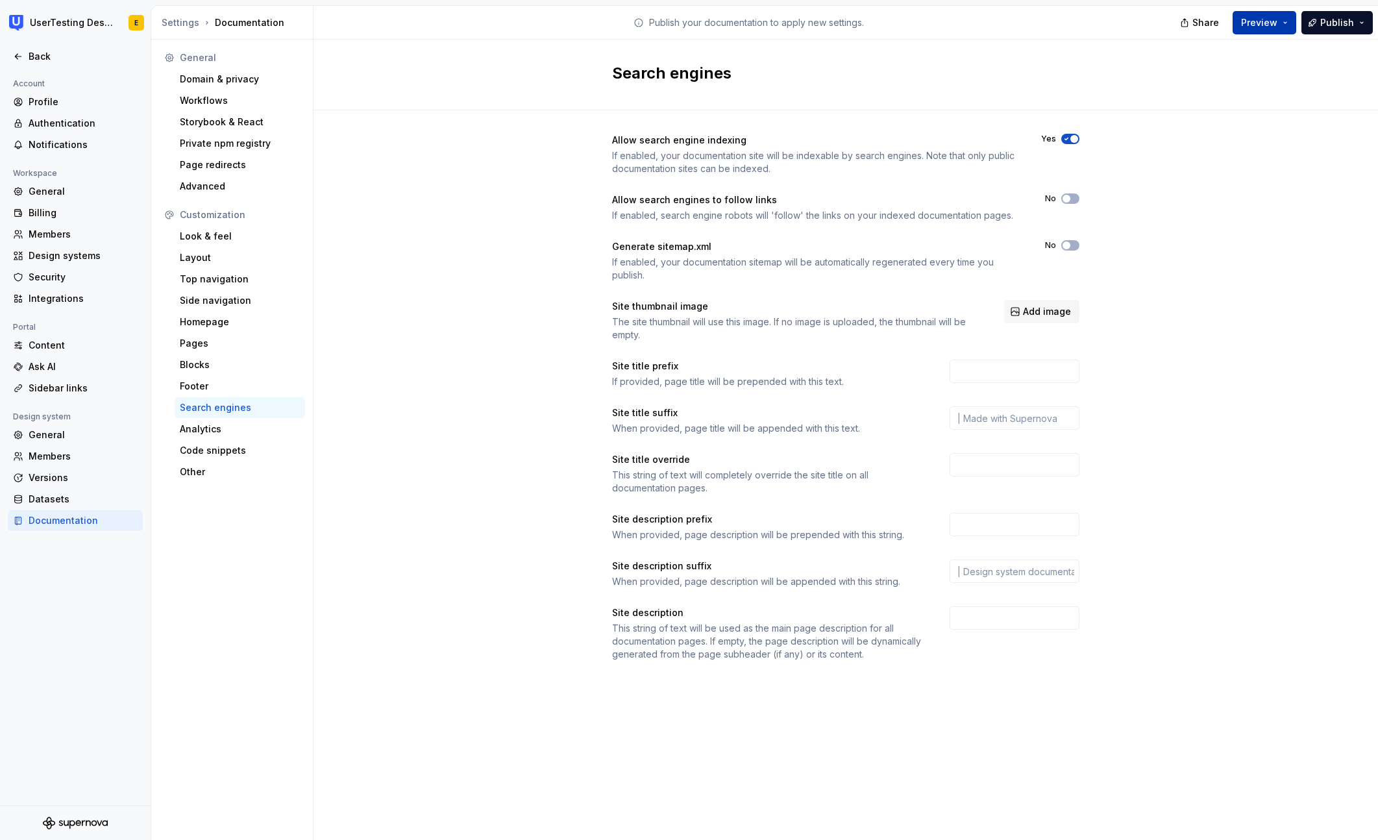
click at [1267, 23] on span "Preview" at bounding box center [1259, 22] width 36 height 13
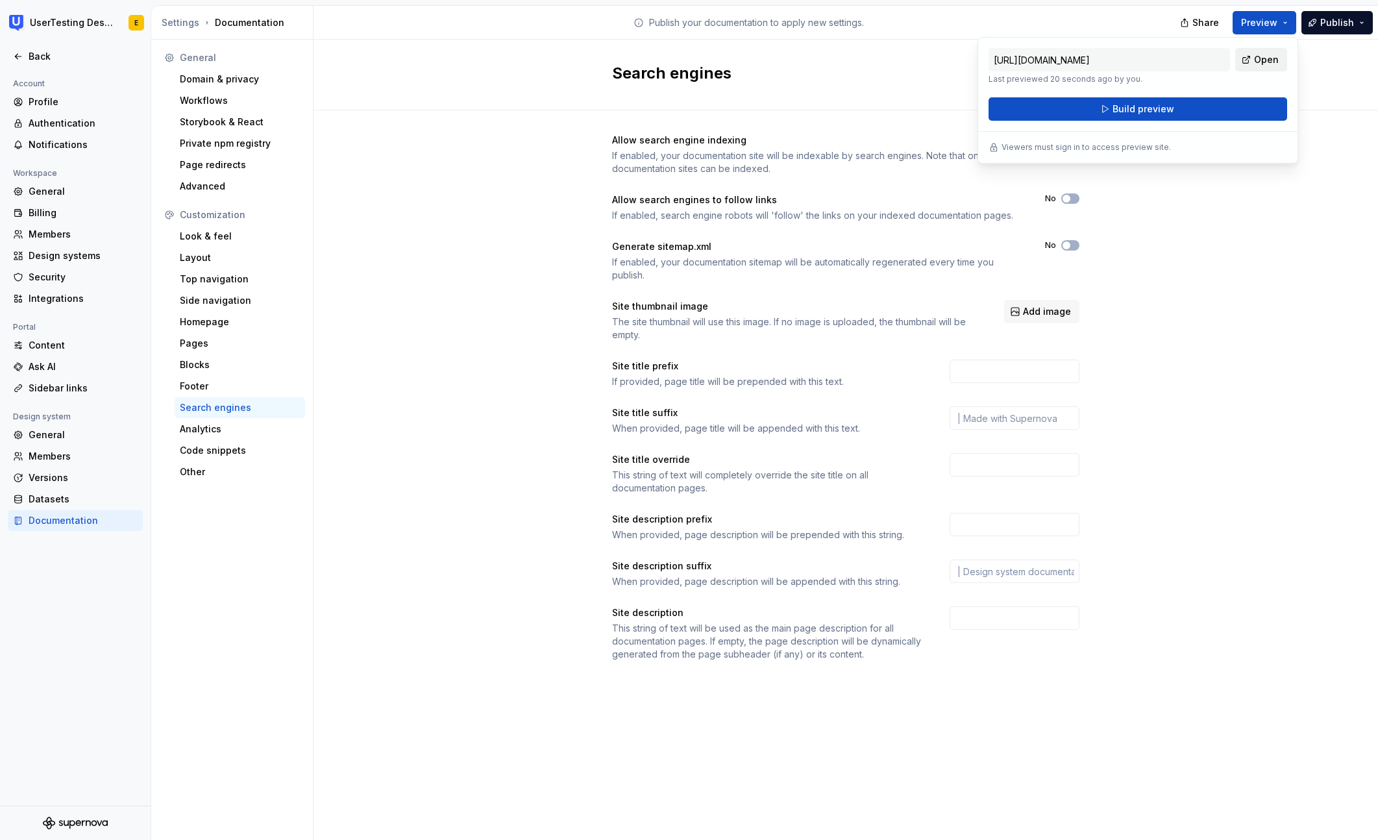
click at [1269, 64] on span "Open" at bounding box center [1266, 59] width 25 height 13
click at [1232, 269] on div "Allow search engine indexing If enabled, your documentation site will be indexa…" at bounding box center [846, 410] width 1065 height 600
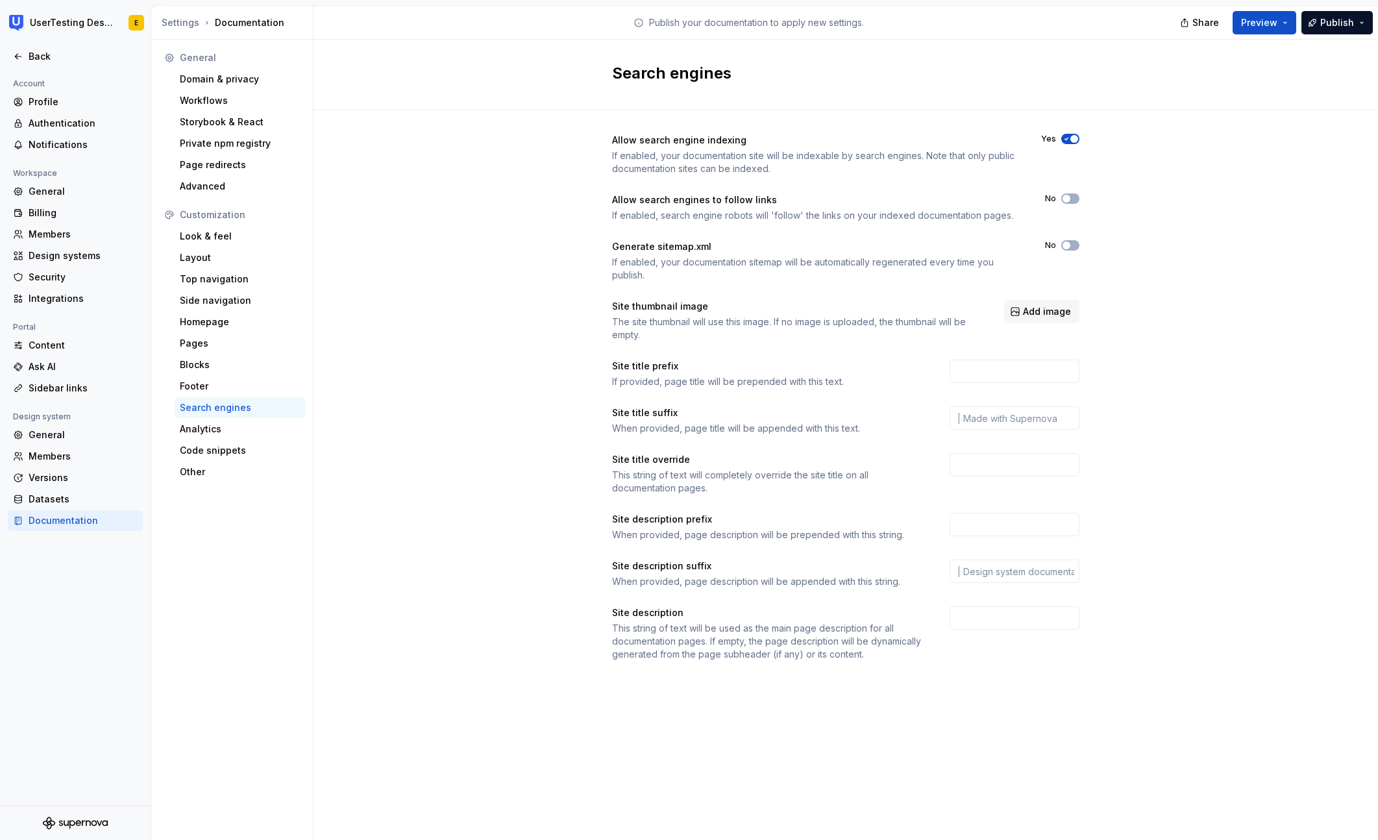
click at [1068, 142] on icon "button" at bounding box center [1066, 139] width 10 height 8
click at [205, 470] on div "Other" at bounding box center [240, 471] width 120 height 13
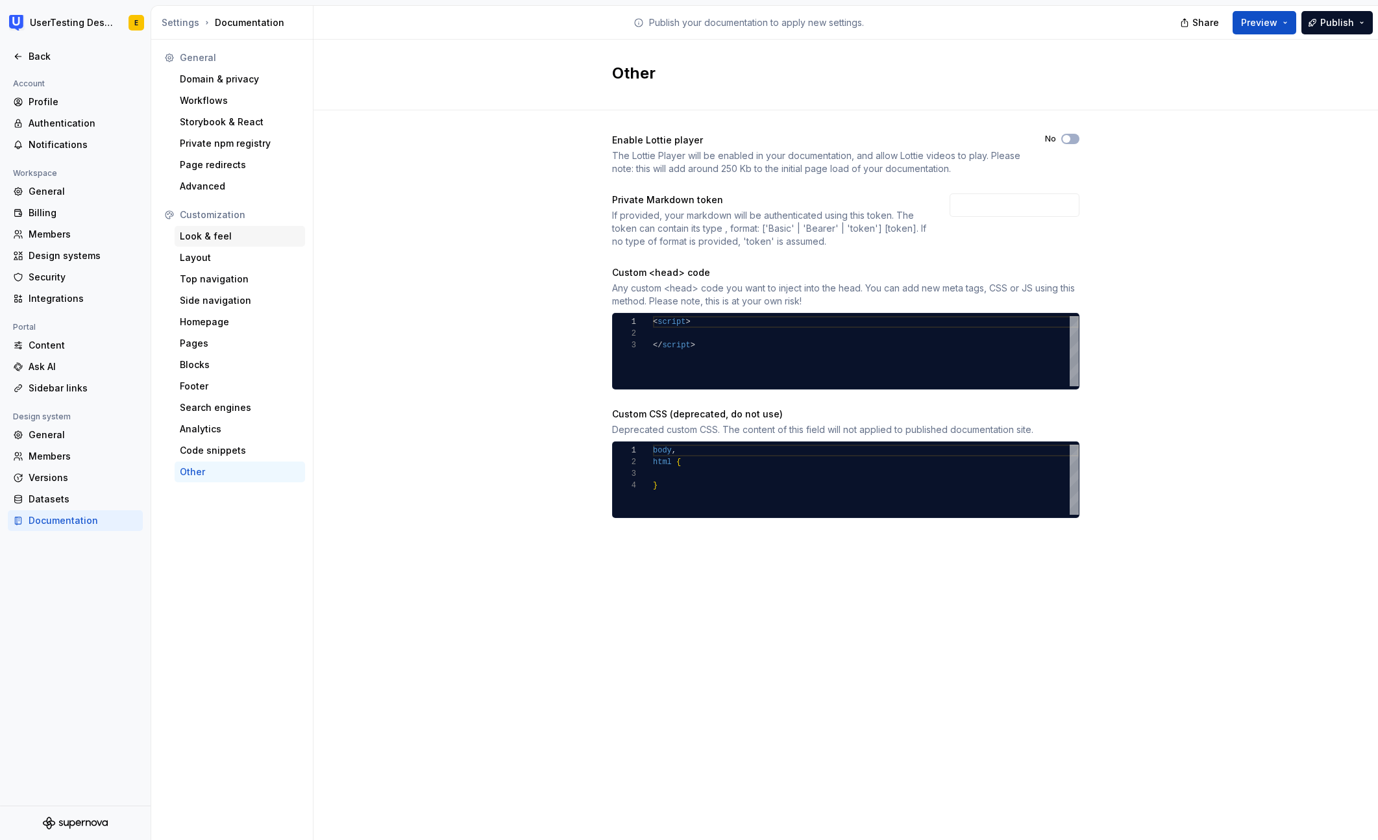
click at [207, 238] on div "Look & feel" at bounding box center [240, 236] width 120 height 13
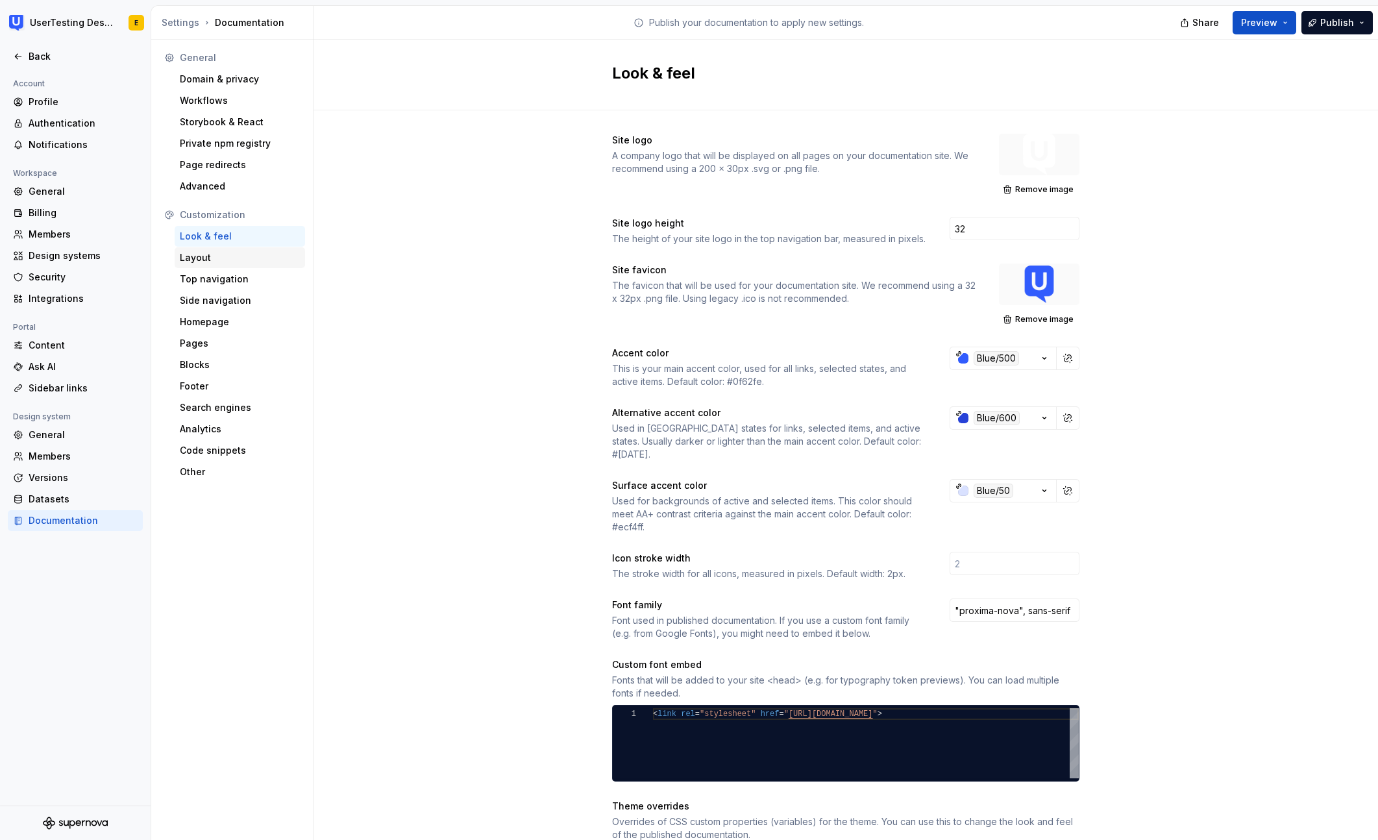
click at [196, 257] on div "Layout" at bounding box center [240, 257] width 120 height 13
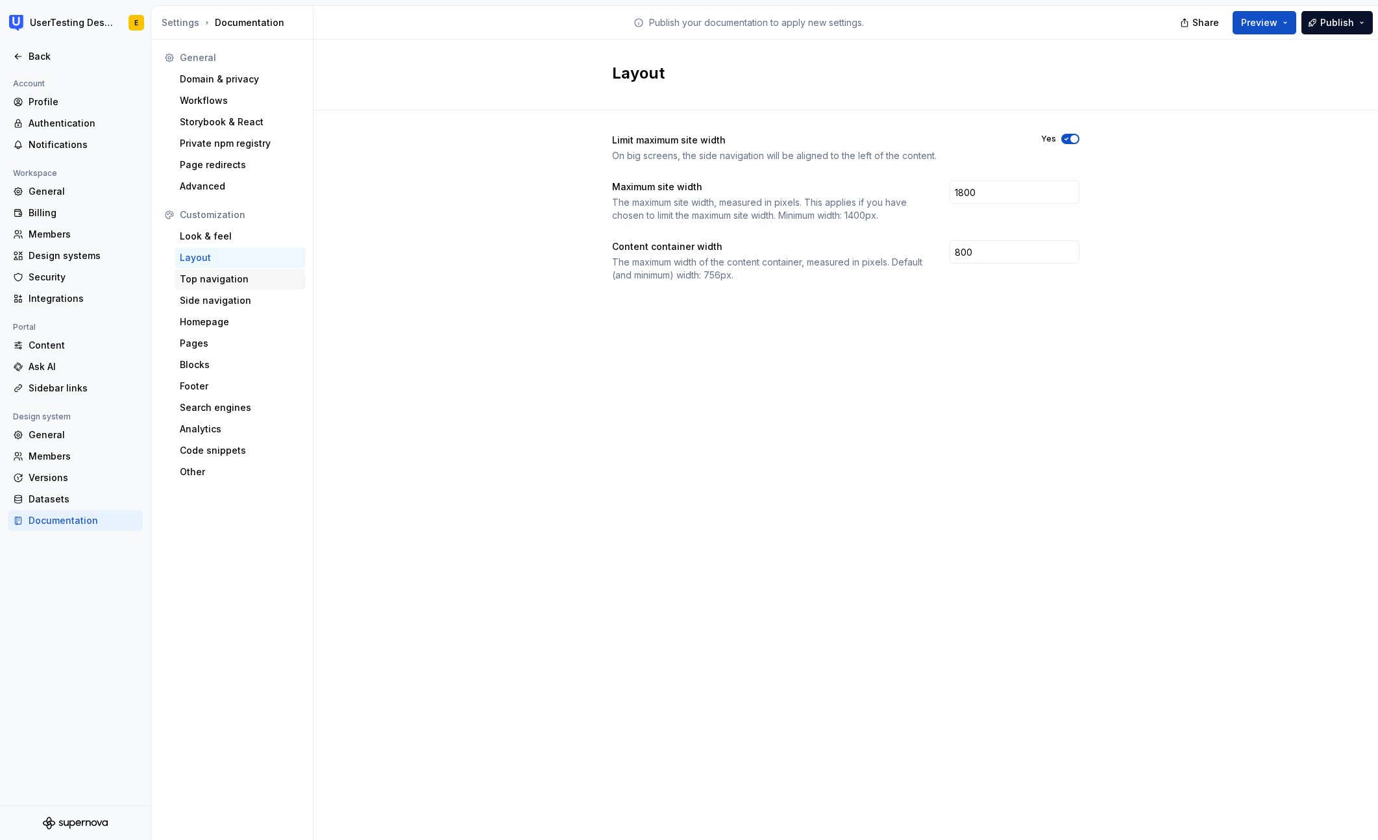
click at [205, 280] on div "Top navigation" at bounding box center [240, 279] width 120 height 13
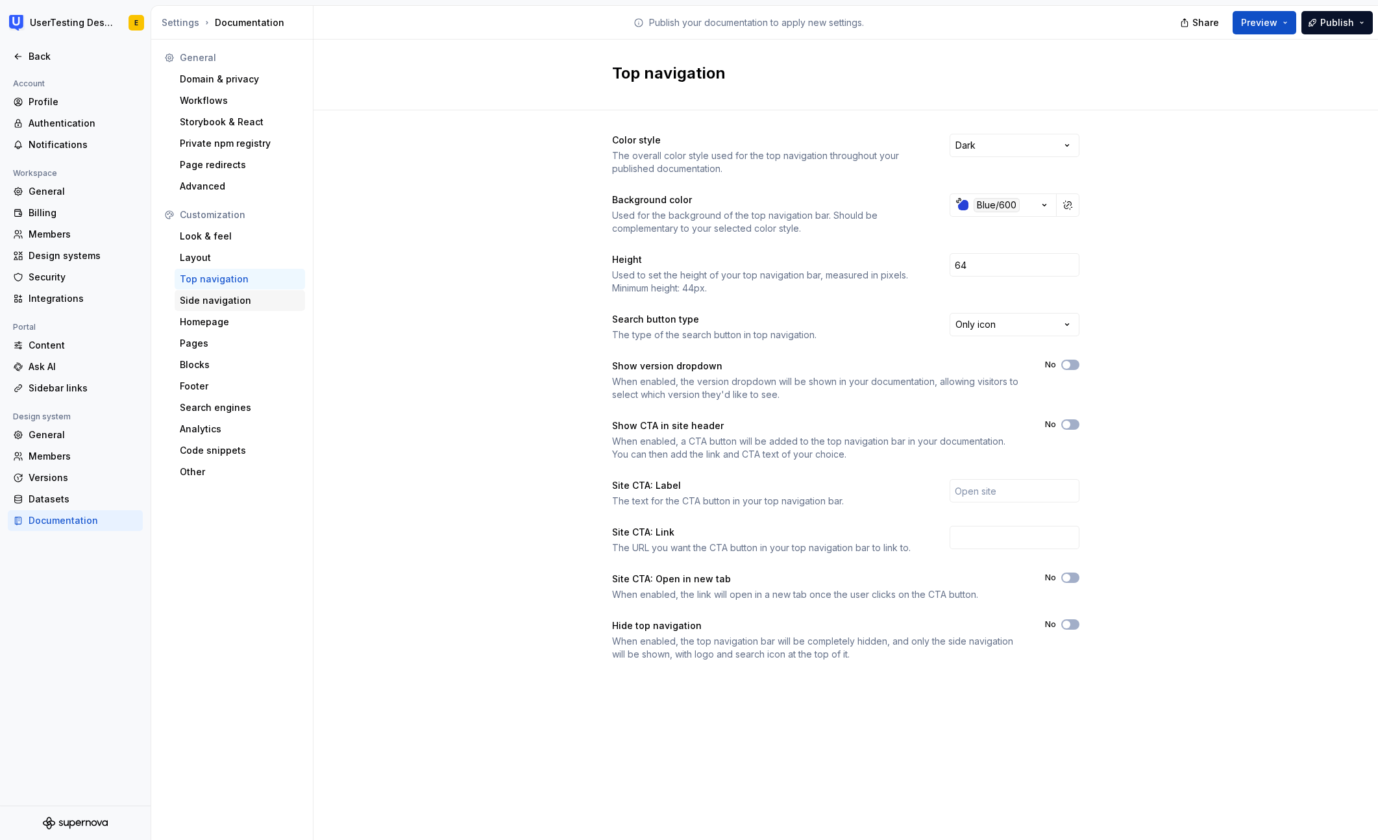
click at [223, 301] on div "Side navigation" at bounding box center [240, 300] width 120 height 13
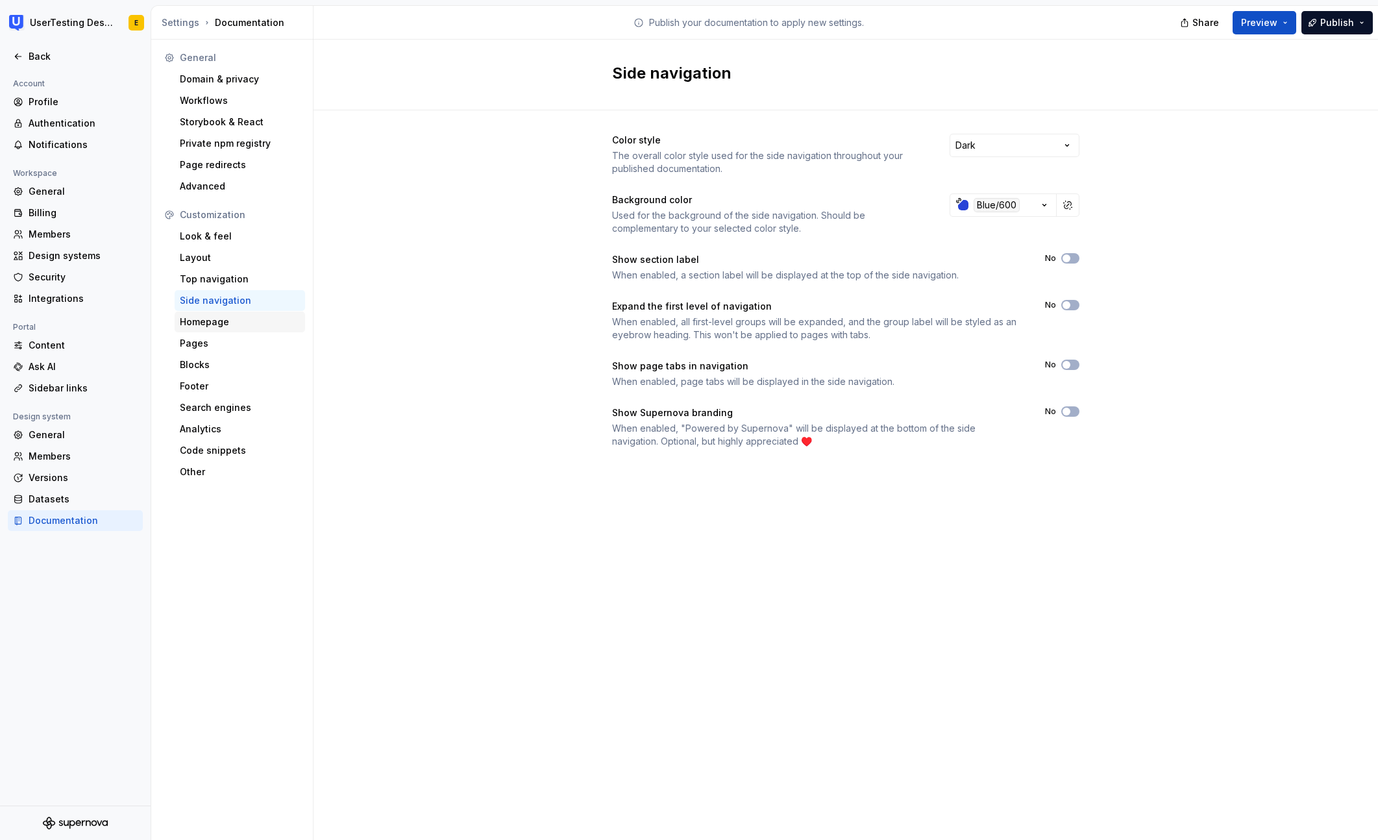
click at [217, 325] on div "Homepage" at bounding box center [240, 322] width 120 height 13
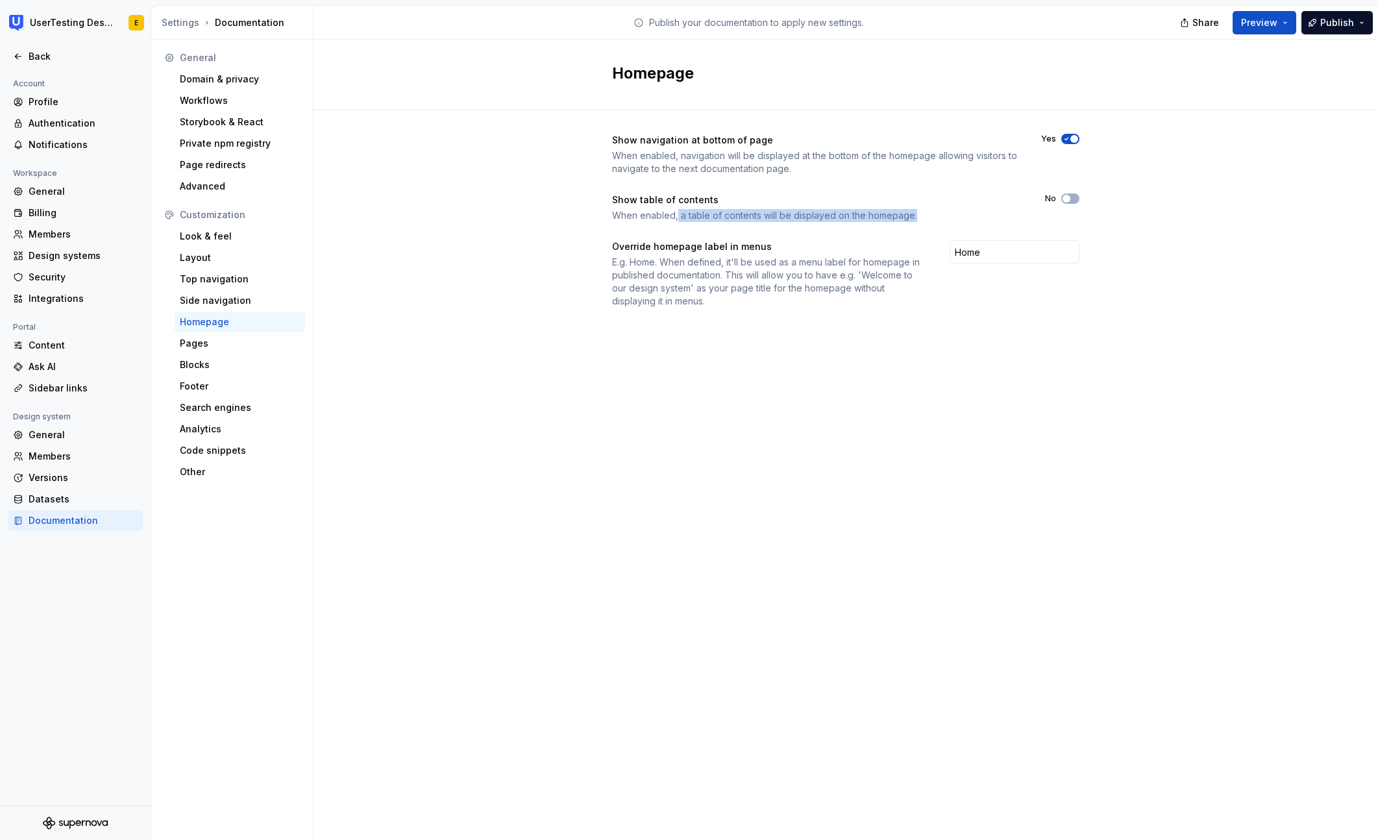
drag, startPoint x: 691, startPoint y: 217, endPoint x: 828, endPoint y: 222, distance: 137.1
click at [828, 222] on div "Show navigation at bottom of page When enabled, navigation will be displayed at…" at bounding box center [845, 221] width 467 height 174
click at [862, 217] on div "When enabled, a table of contents will be displayed on the homepage." at bounding box center [817, 215] width 410 height 13
click at [1069, 201] on span "button" at bounding box center [1067, 199] width 8 height 8
click at [1283, 23] on button "Preview" at bounding box center [1265, 22] width 64 height 23
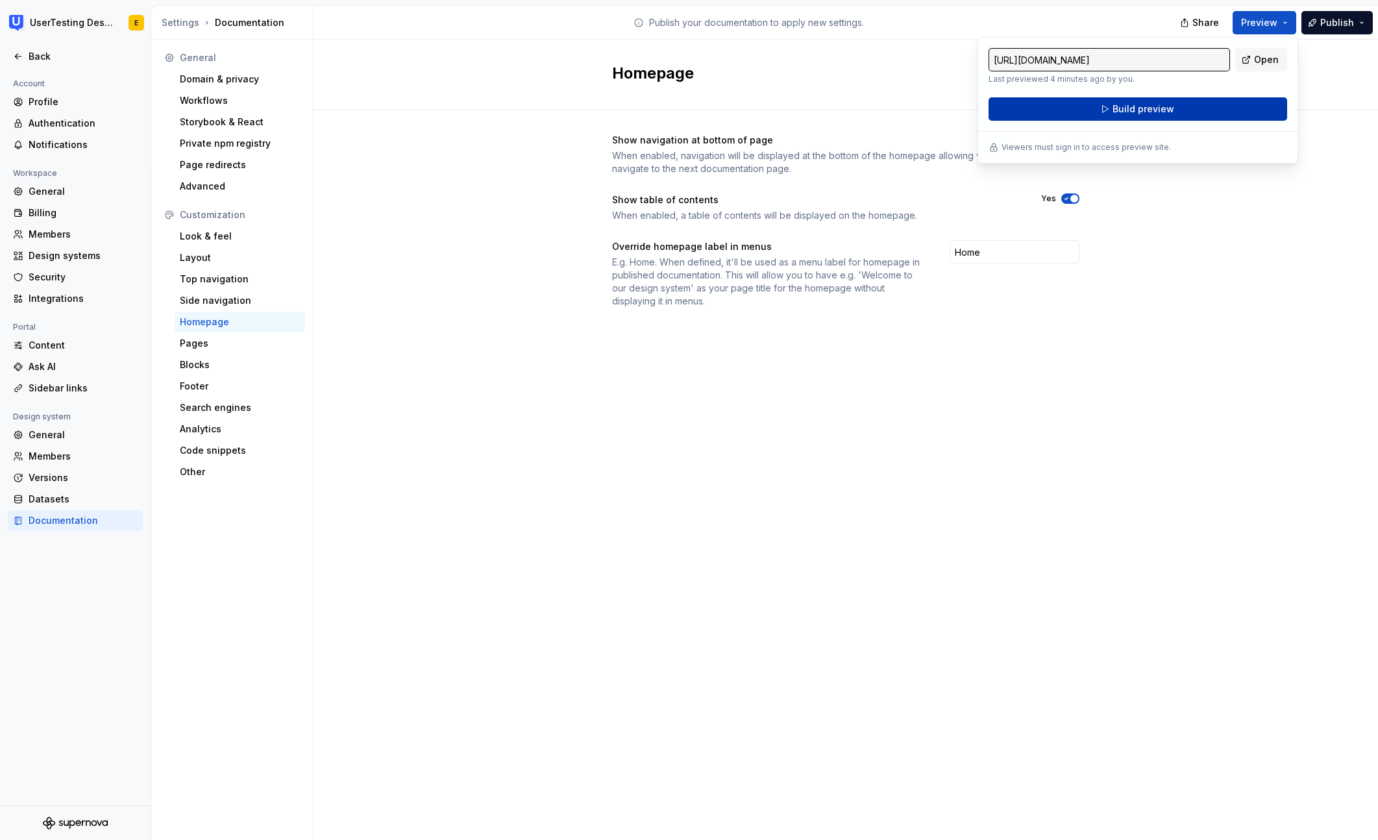
click at [1188, 113] on button "Build preview" at bounding box center [1138, 108] width 299 height 23
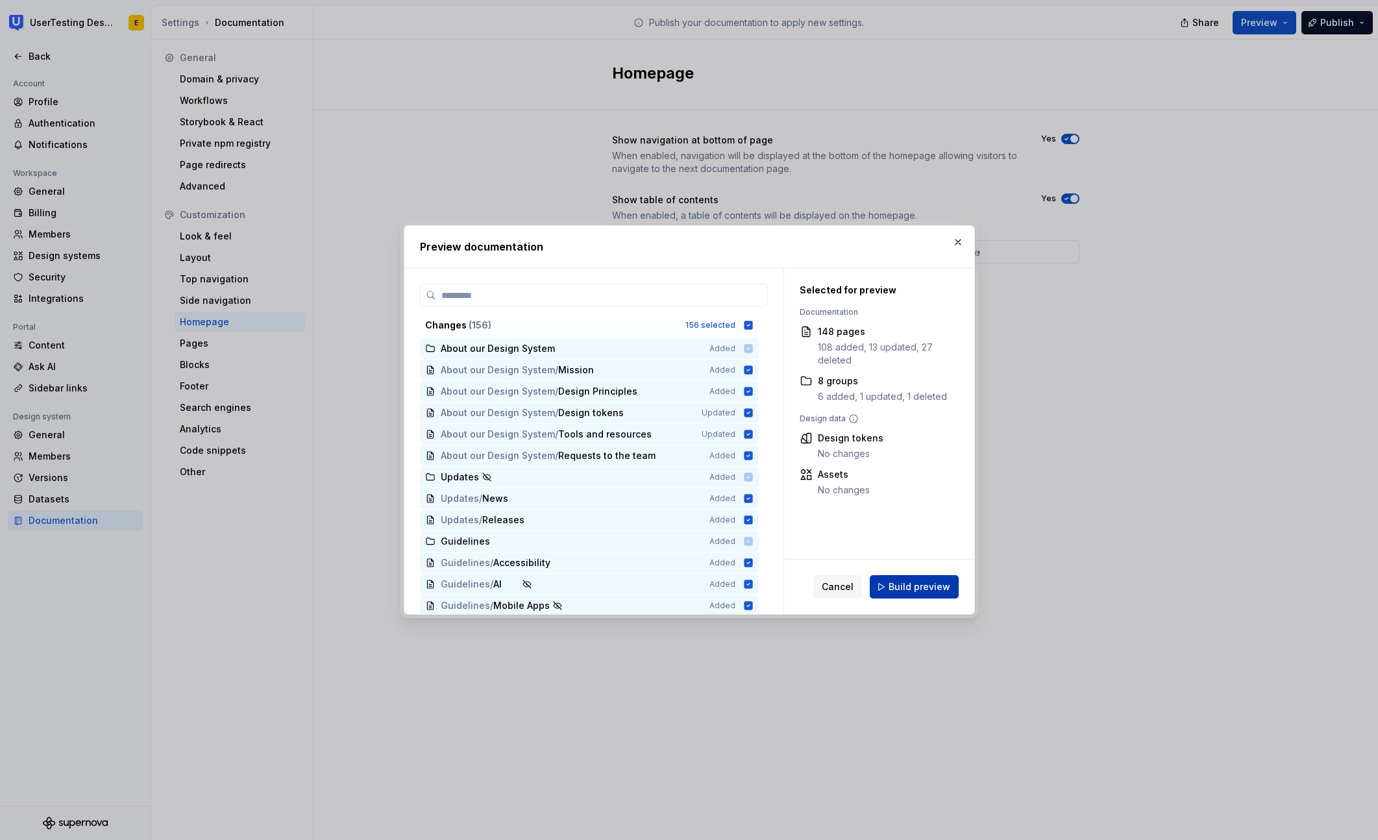
click at [932, 590] on span "Build preview" at bounding box center [920, 586] width 62 height 13
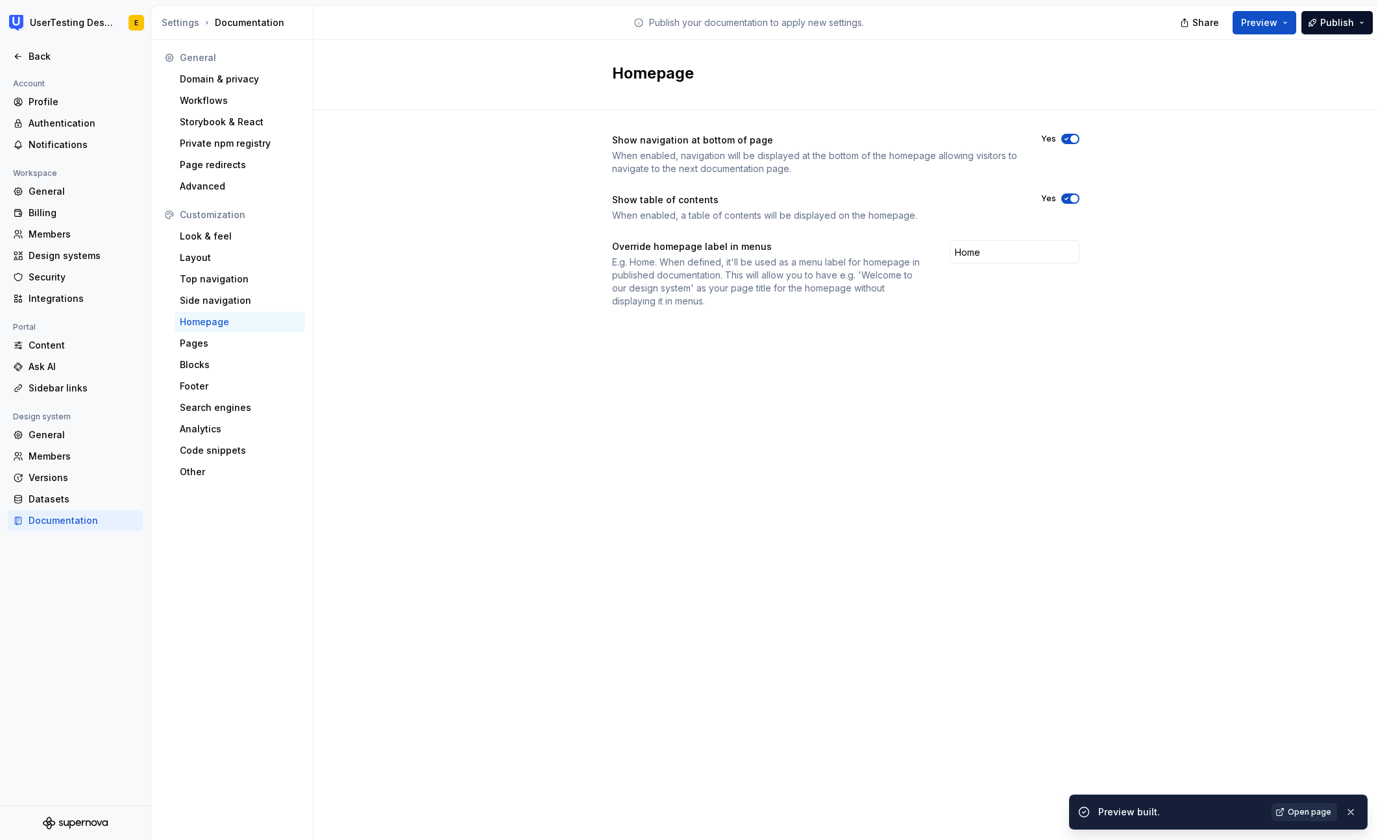
click at [1311, 808] on span "Open page" at bounding box center [1309, 812] width 43 height 10
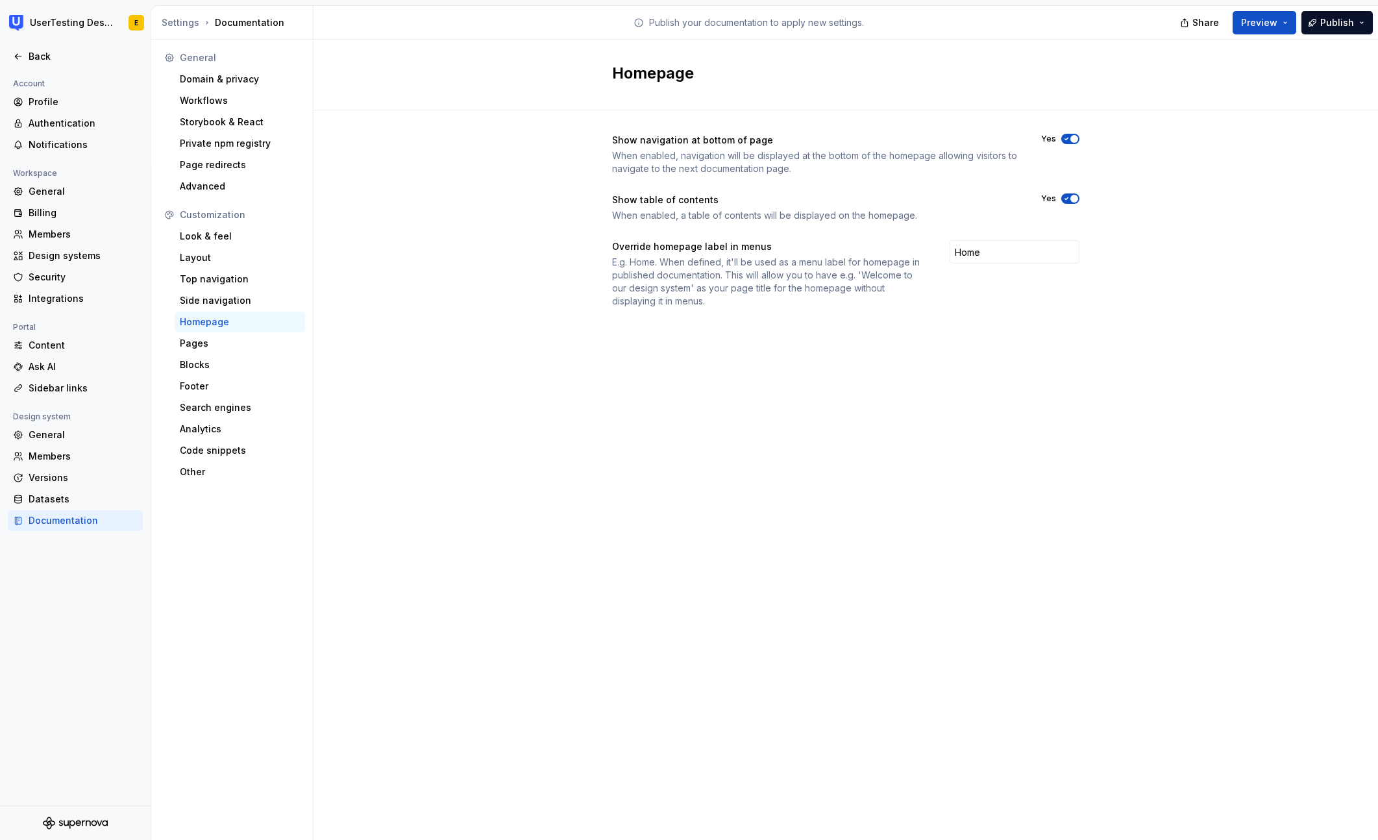
click at [1072, 201] on span "button" at bounding box center [1075, 199] width 8 height 8
click at [231, 346] on div "Pages" at bounding box center [240, 343] width 120 height 13
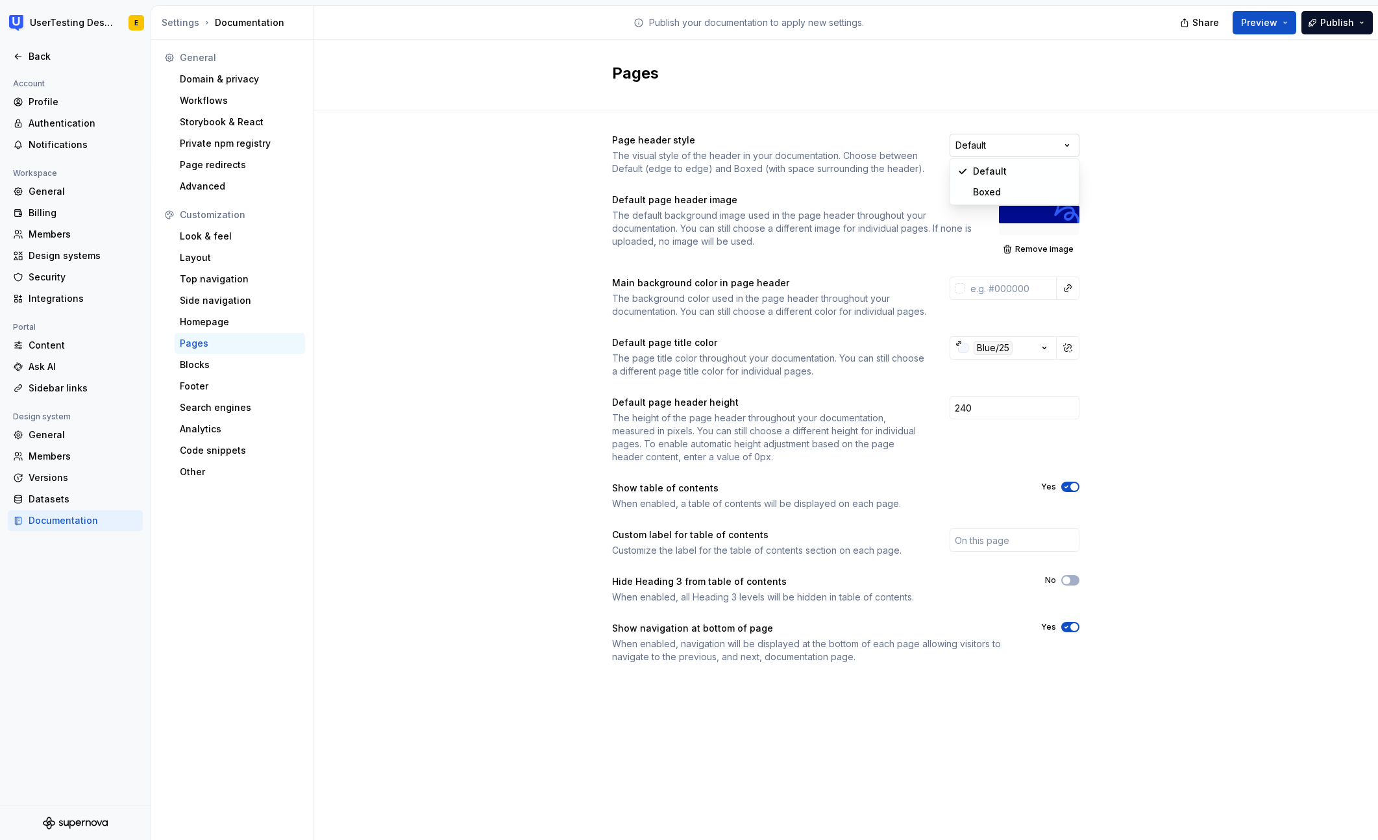
click at [1018, 150] on html "UserTesting Design System E Back Account Profile Authentication Notifications W…" at bounding box center [689, 420] width 1378 height 840
click at [1278, 24] on span "Preview" at bounding box center [1259, 22] width 36 height 13
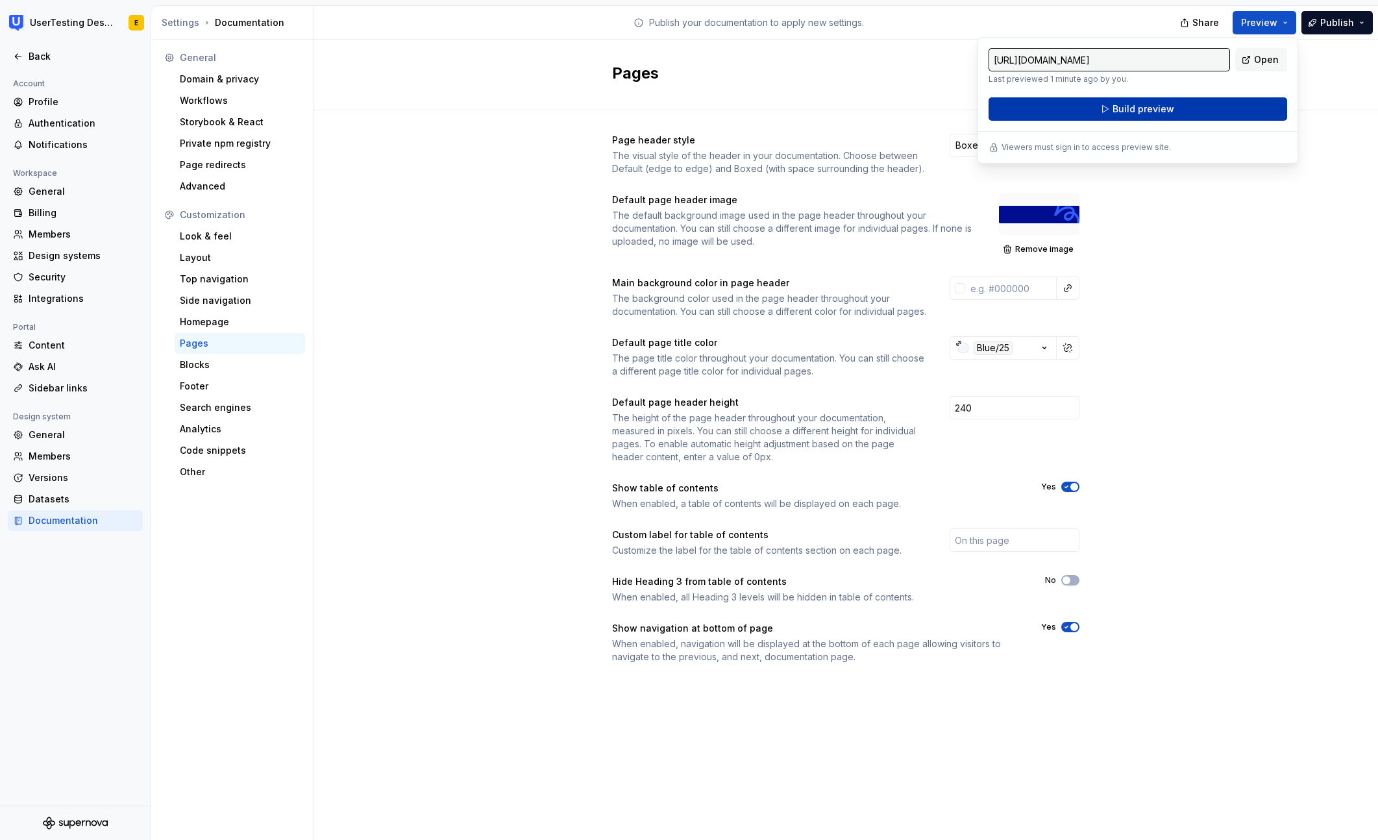
click at [1209, 109] on button "Build preview" at bounding box center [1138, 108] width 299 height 23
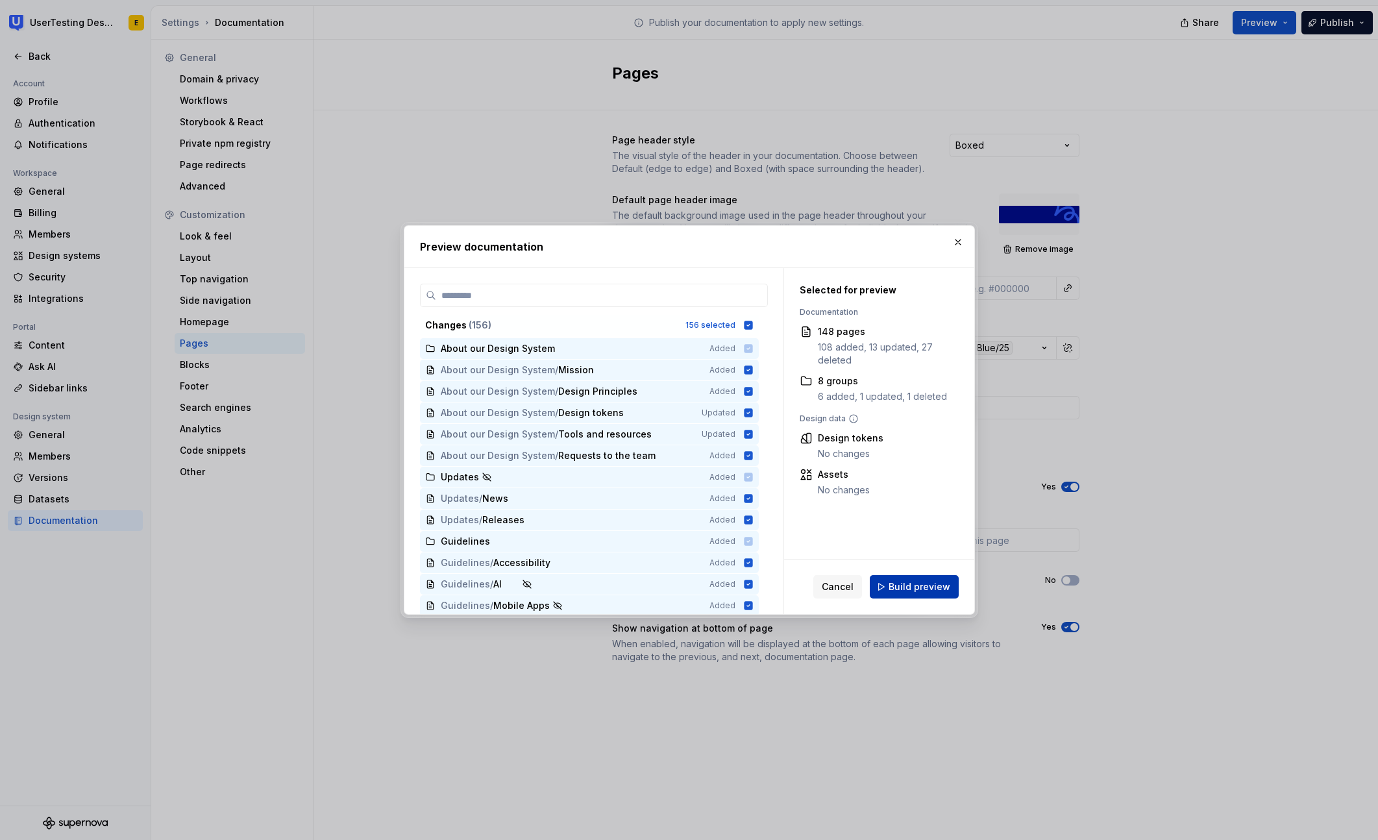
click at [949, 585] on span "Build preview" at bounding box center [920, 586] width 62 height 13
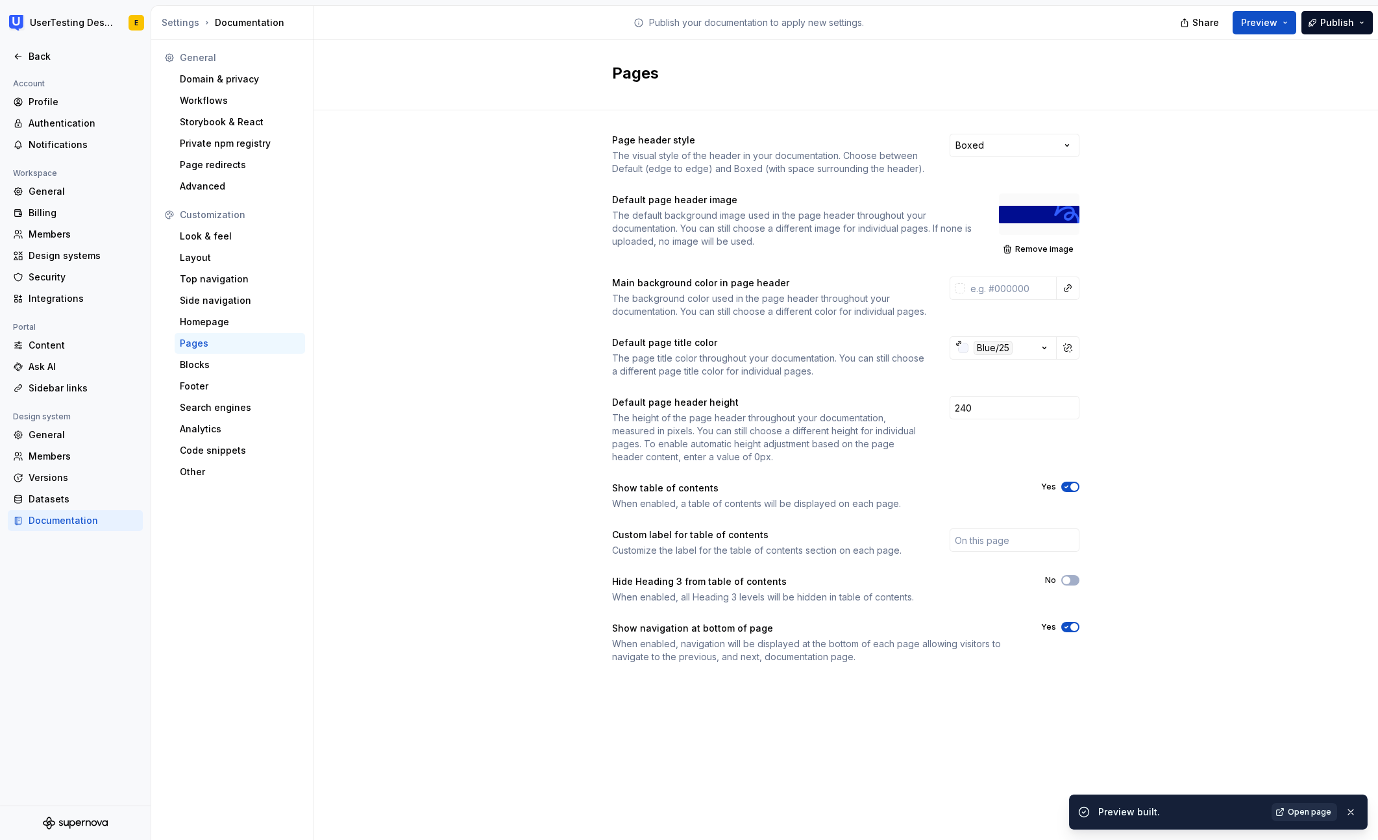
click at [1322, 813] on span "Open page" at bounding box center [1309, 812] width 43 height 10
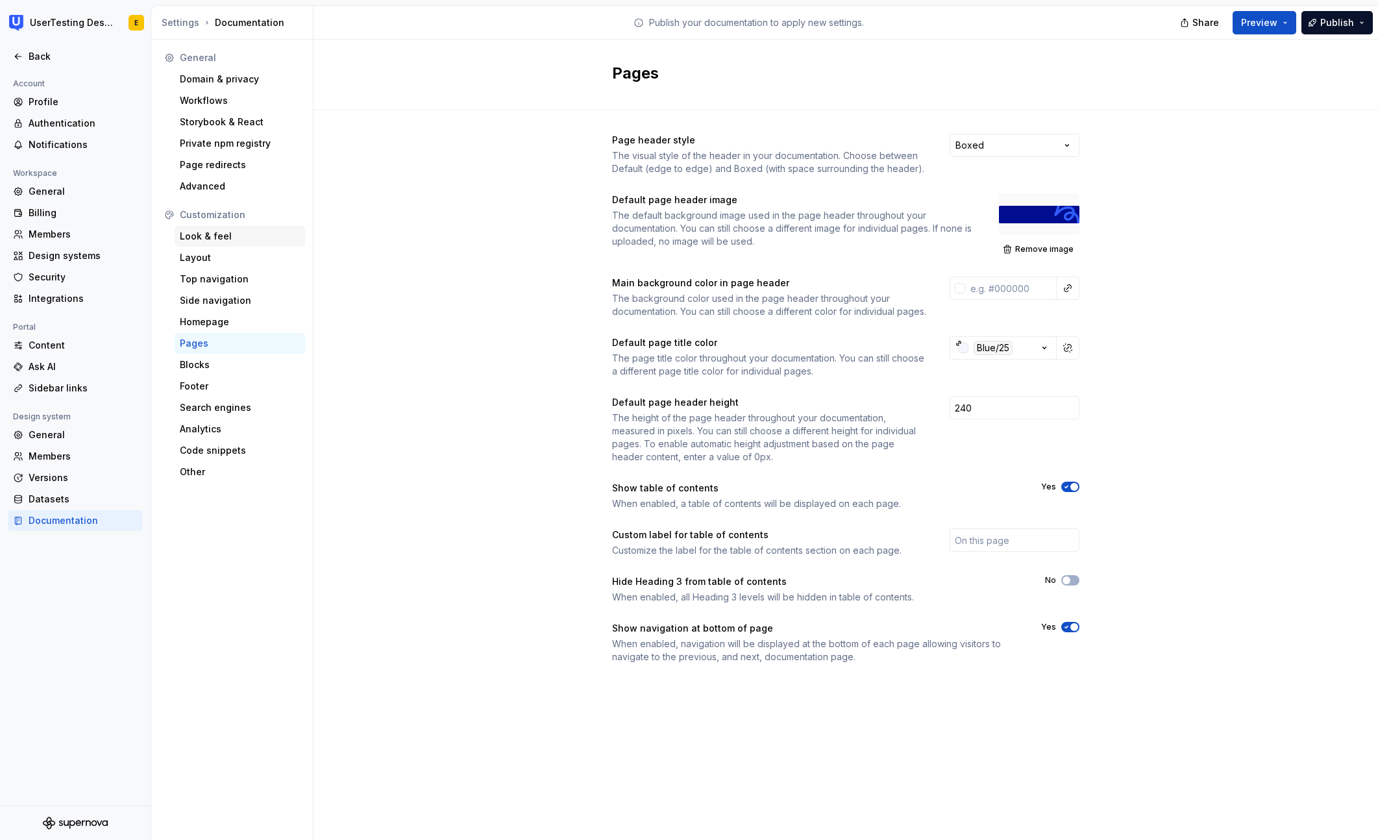
click at [230, 238] on div "Look & feel" at bounding box center [240, 236] width 120 height 13
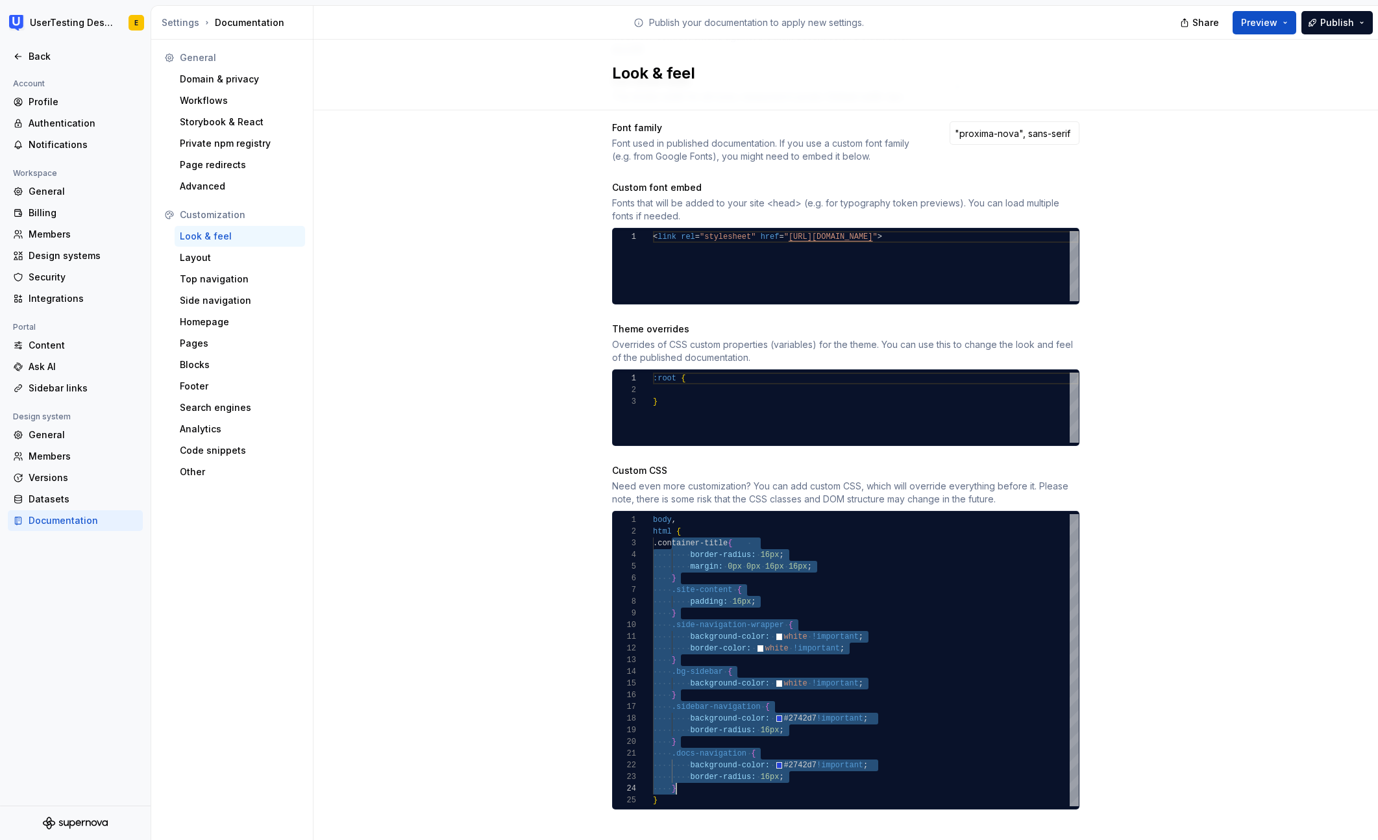
scroll to position [23, 23]
drag, startPoint x: 673, startPoint y: 533, endPoint x: 847, endPoint y: 778, distance: 299.9
click at [847, 778] on div "body , html { .container-title { border-radius: 16px ; margin: 0px 0px 16px 16p…" at bounding box center [866, 660] width 426 height 292
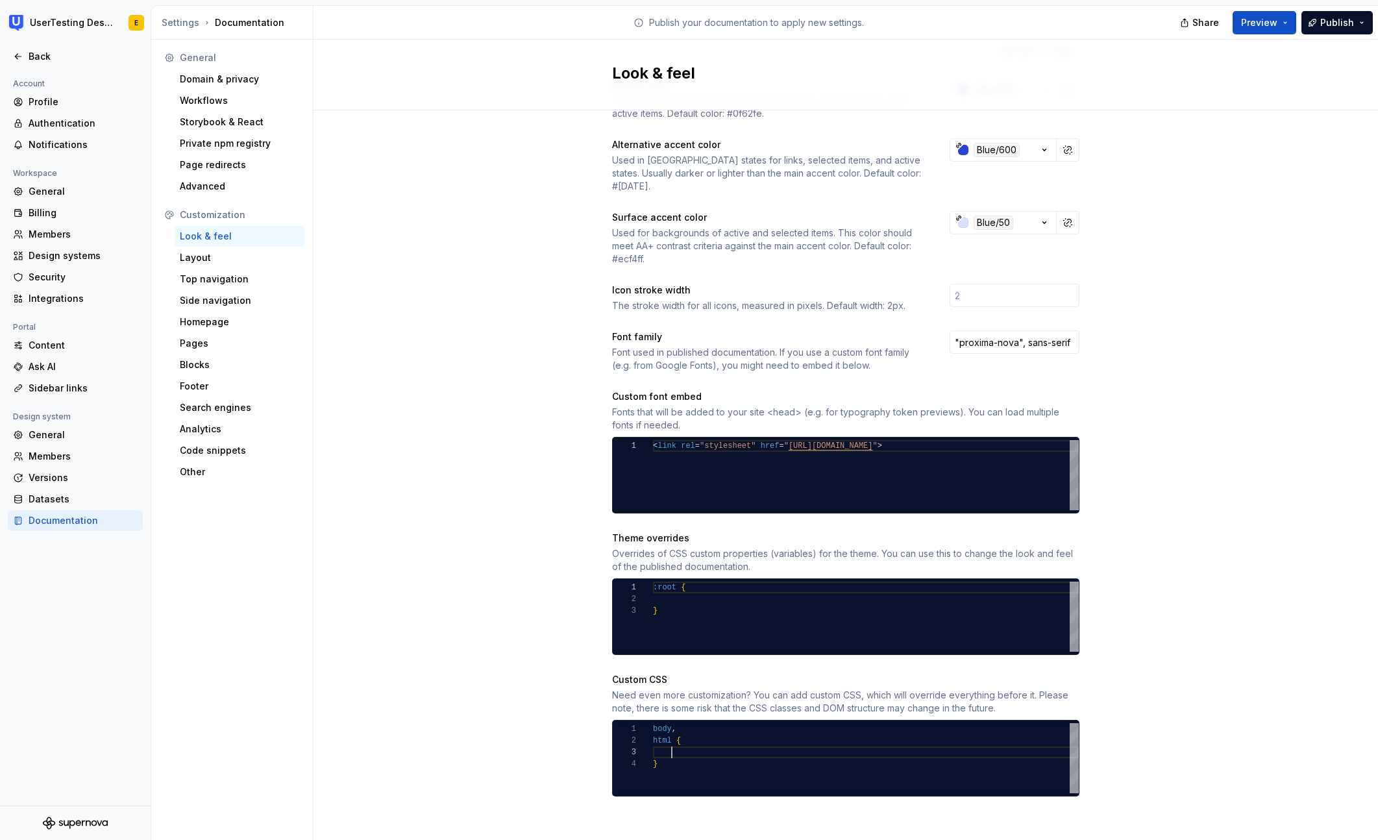
scroll to position [23, 19]
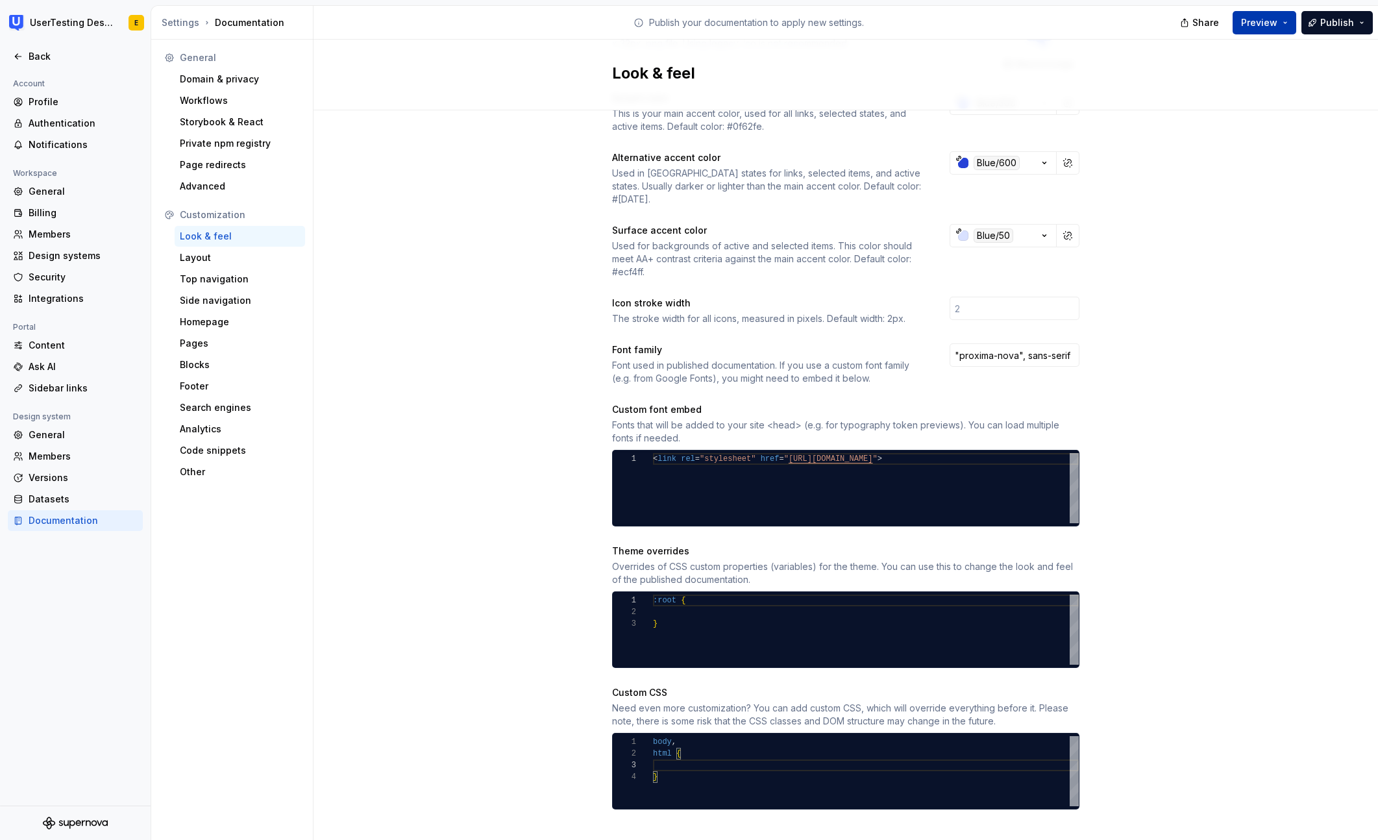
click at [1267, 23] on span "Preview" at bounding box center [1259, 22] width 36 height 13
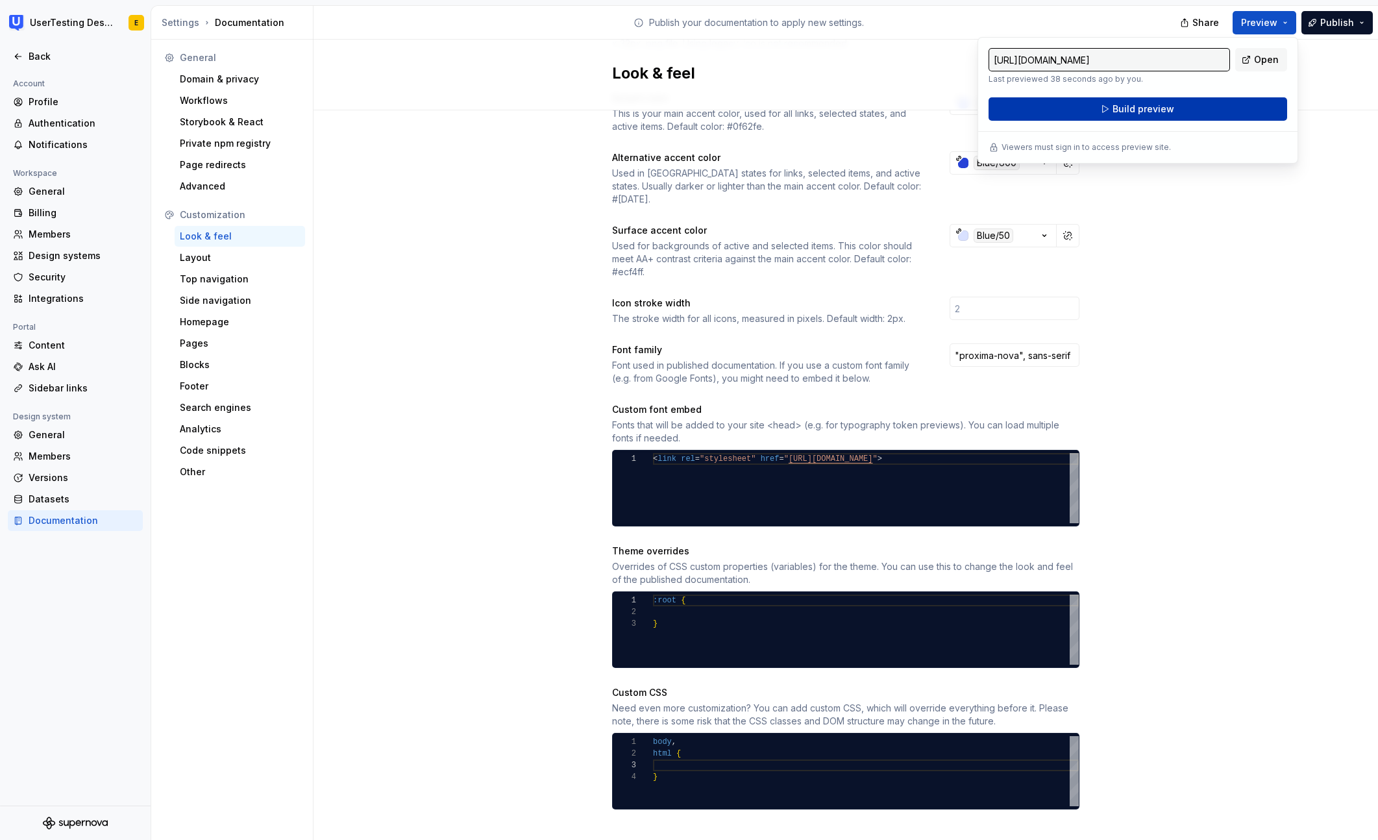
click at [1215, 114] on button "Build preview" at bounding box center [1138, 108] width 299 height 23
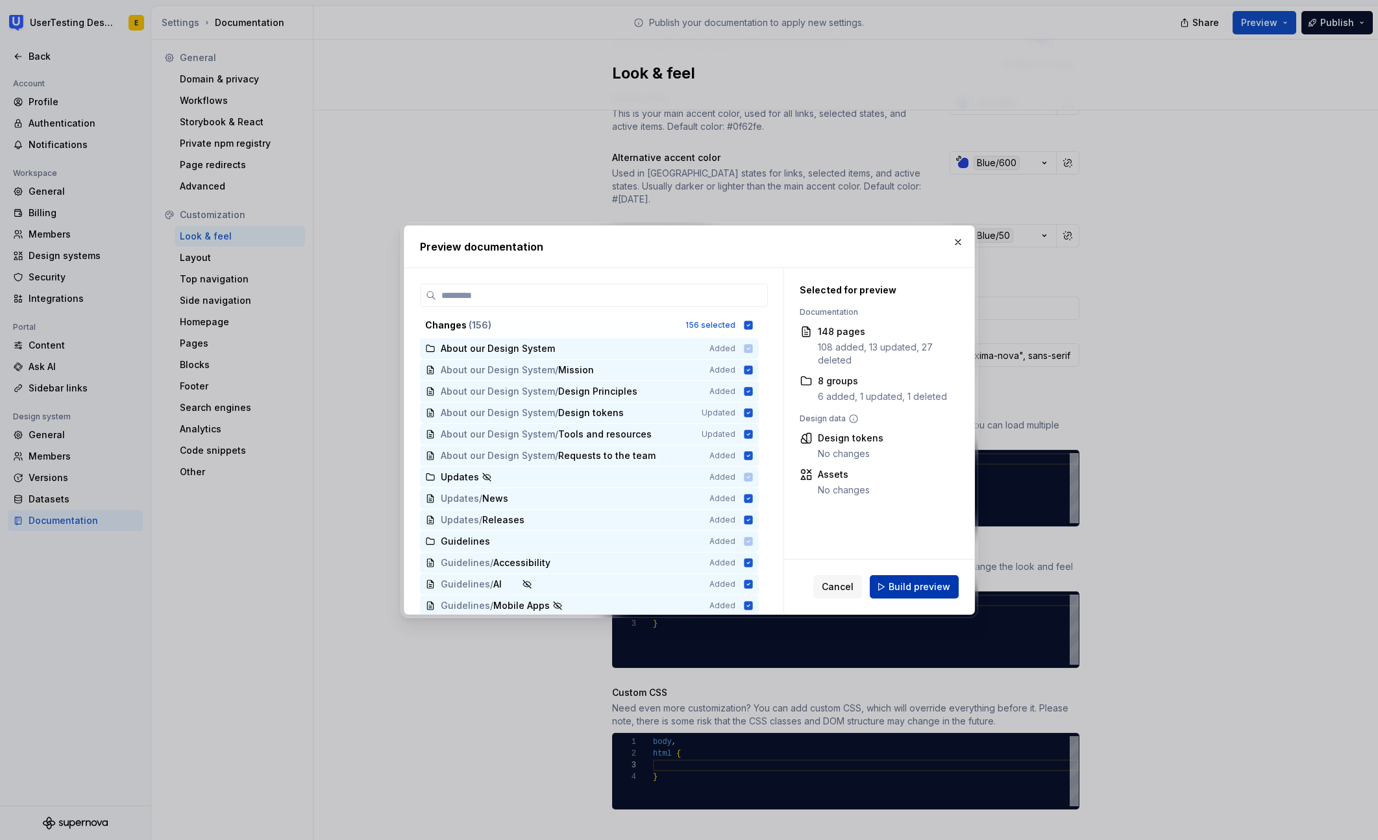
click at [932, 590] on span "Build preview" at bounding box center [920, 586] width 62 height 13
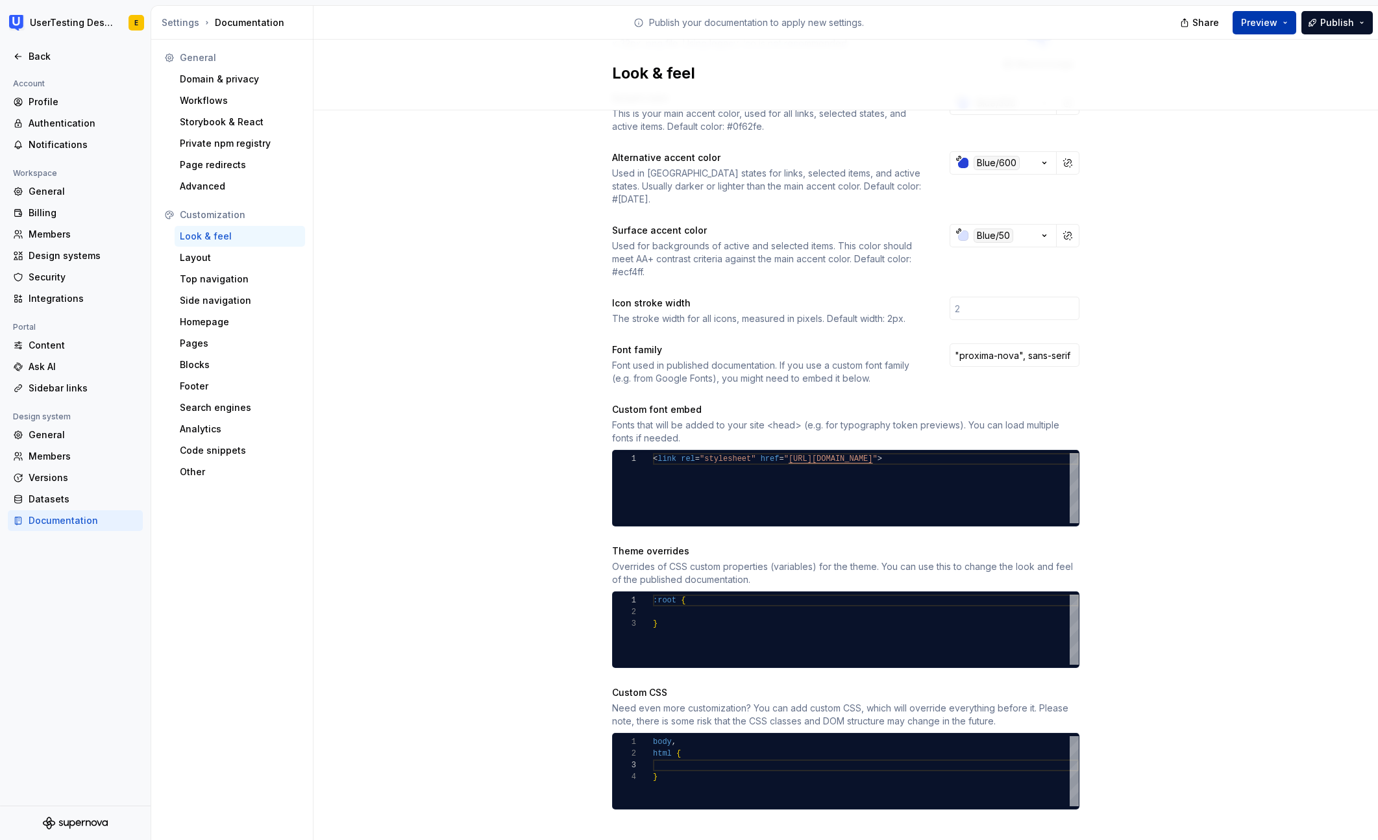
click at [1283, 25] on button "Preview" at bounding box center [1265, 22] width 64 height 23
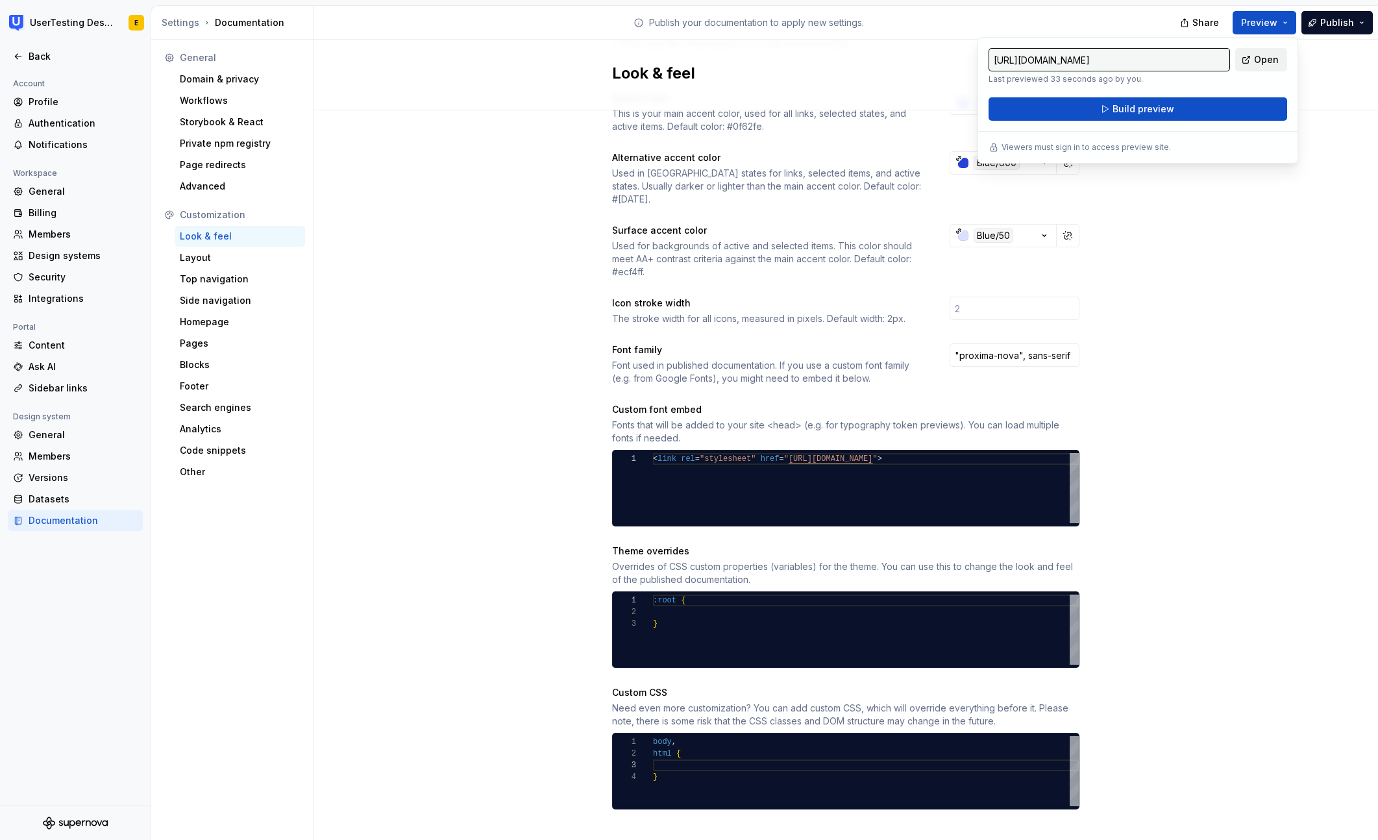
click at [1272, 63] on span "Open" at bounding box center [1266, 59] width 25 height 13
click at [669, 752] on div "body , html { }" at bounding box center [866, 771] width 426 height 70
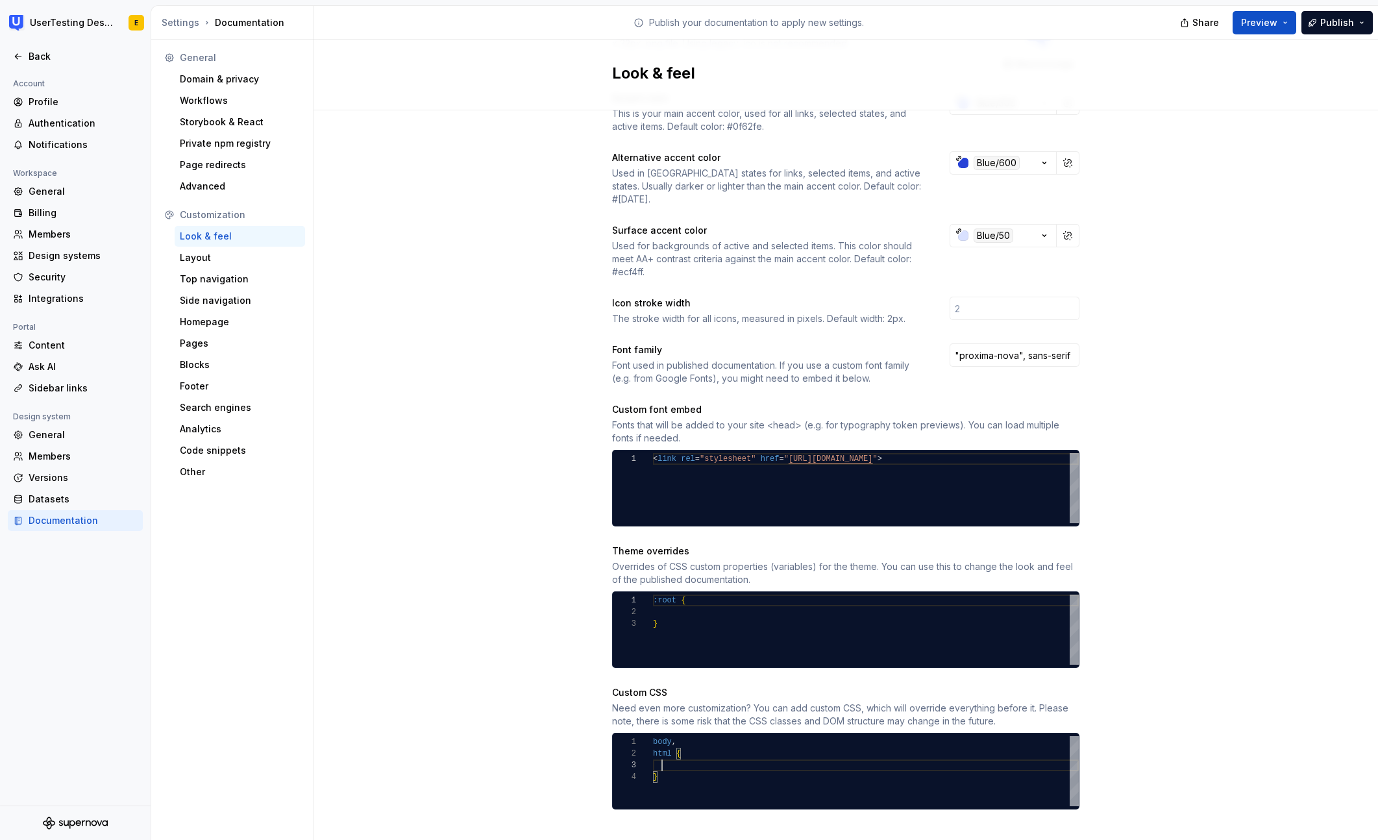
click at [663, 751] on div "body , html { }" at bounding box center [866, 771] width 426 height 70
type textarea "**********"
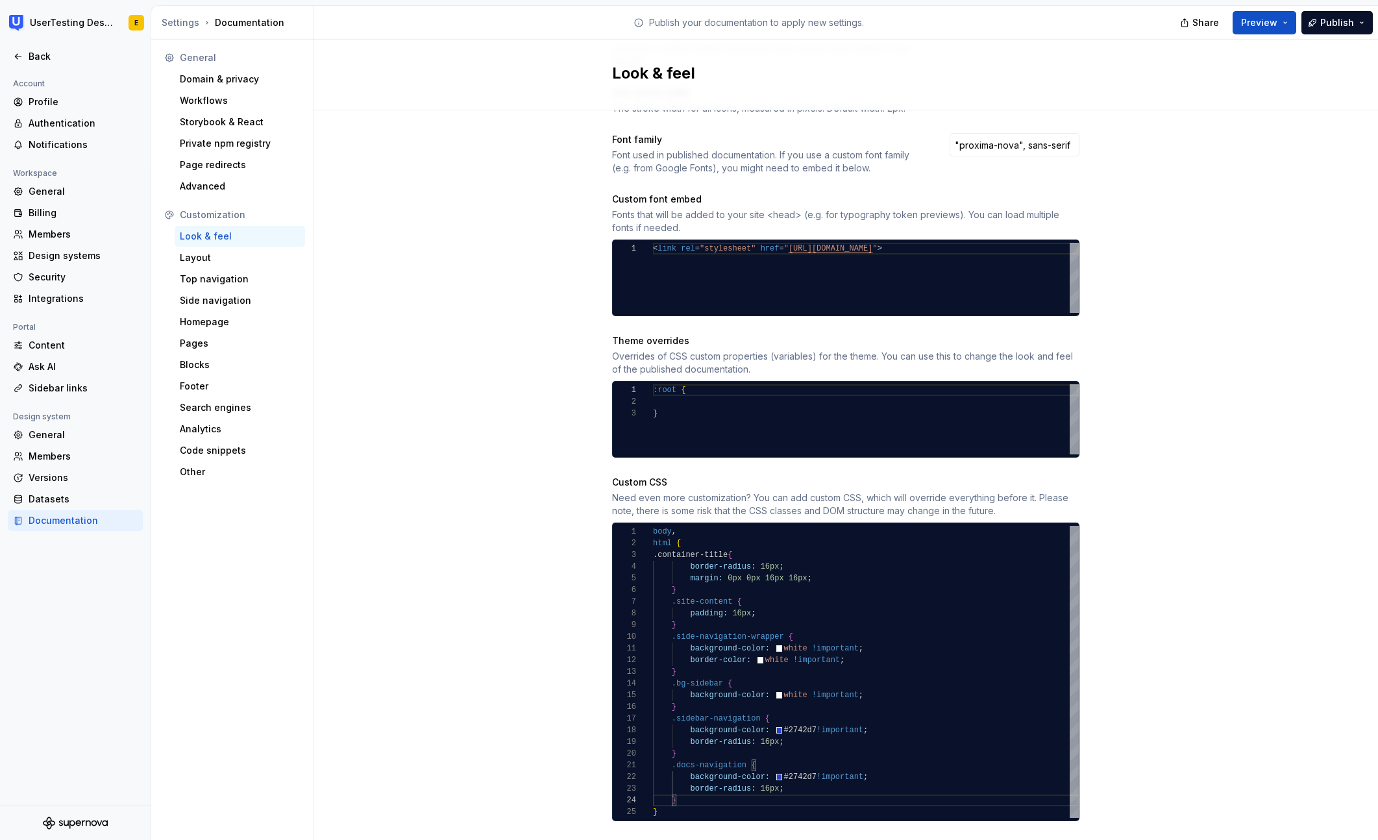
scroll to position [477, 0]
